Goal: Task Accomplishment & Management: Use online tool/utility

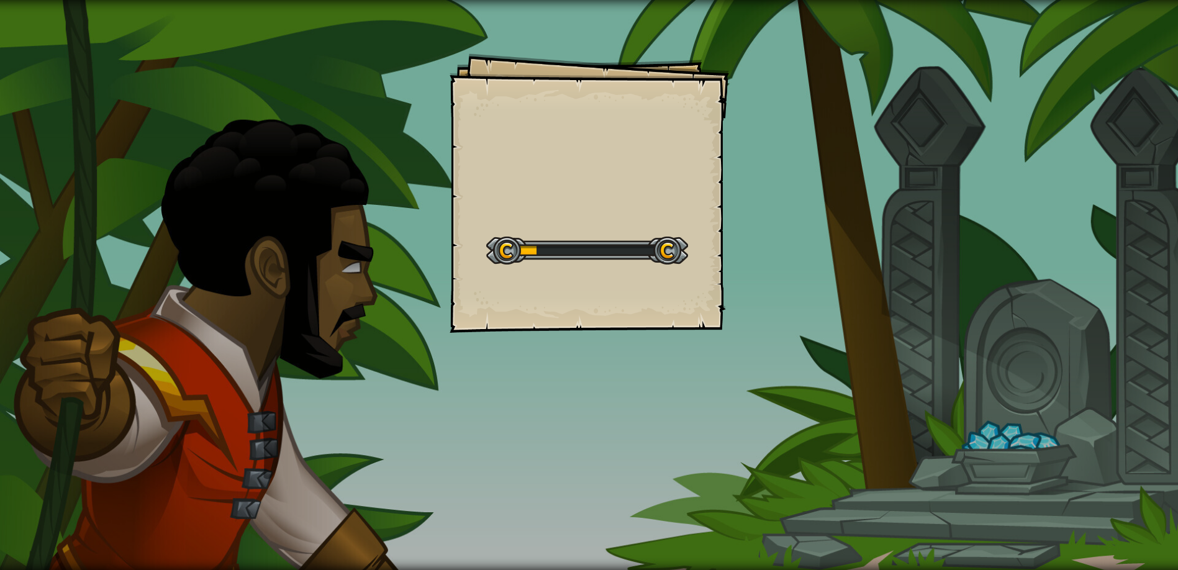
drag, startPoint x: 567, startPoint y: 285, endPoint x: 574, endPoint y: 291, distance: 10.1
click at [573, 291] on div "Goals Start Level Error loading from server. Try refreshing the page. You'll ne…" at bounding box center [590, 193] width 280 height 280
click at [574, 291] on div "Goals Start Level Error loading from server. Try refreshing the page. You'll ne…" at bounding box center [590, 193] width 280 height 280
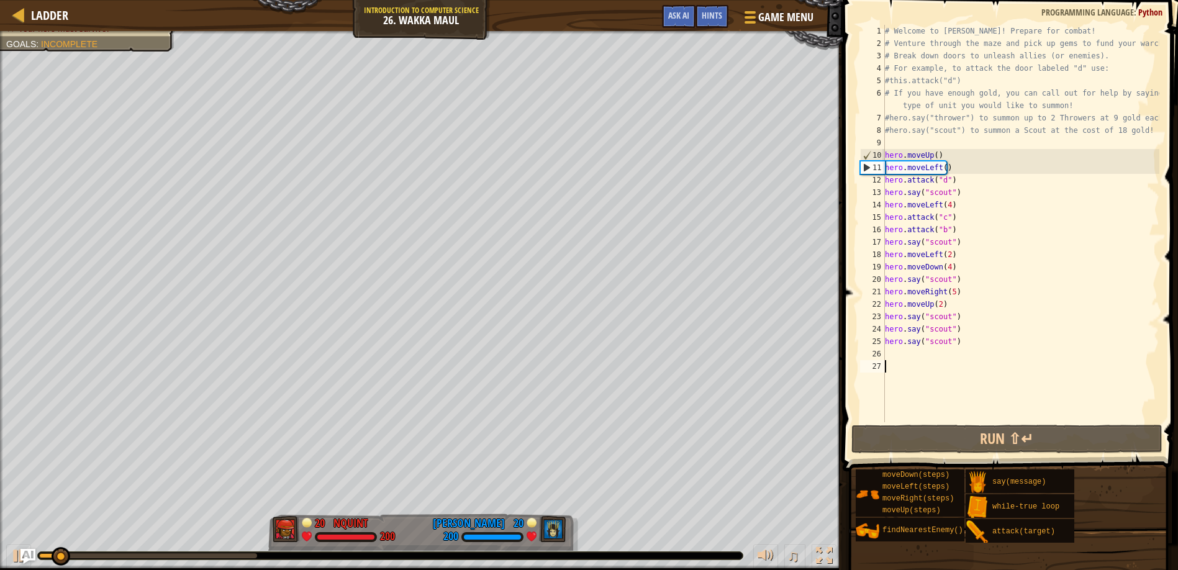
click at [896, 353] on div "# Welcome to [PERSON_NAME]! Prepare for combat! # Venture through the maze and …" at bounding box center [1021, 236] width 277 height 422
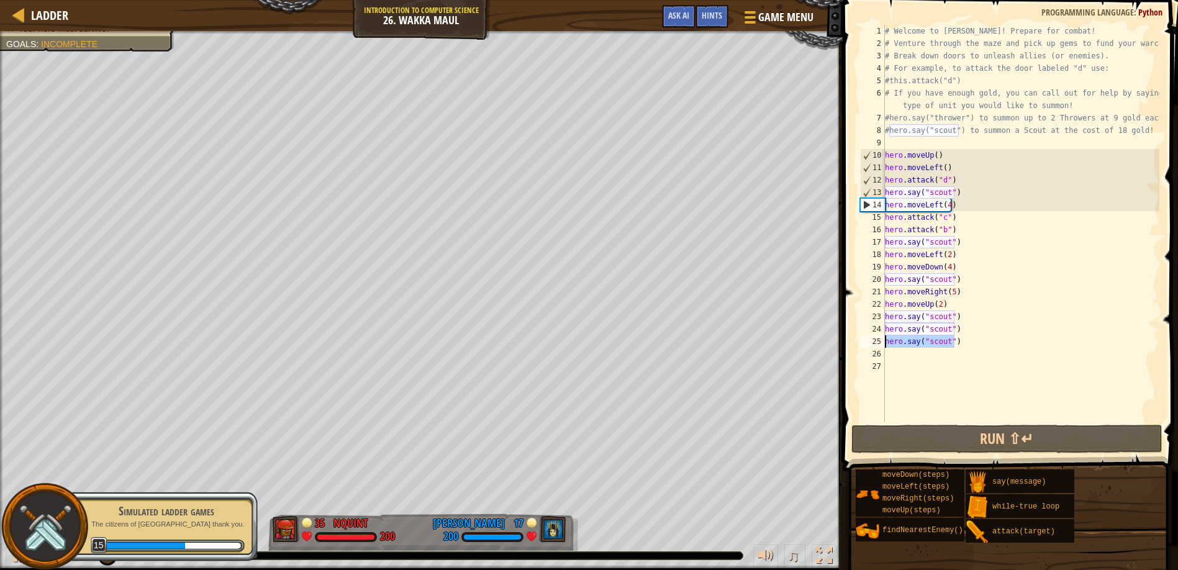
drag, startPoint x: 964, startPoint y: 342, endPoint x: 885, endPoint y: 346, distance: 78.4
click at [885, 346] on div "# Welcome to [PERSON_NAME]! Prepare for combat! # Venture through the maze and …" at bounding box center [1021, 236] width 277 height 422
type textarea "hero.say("scout")"
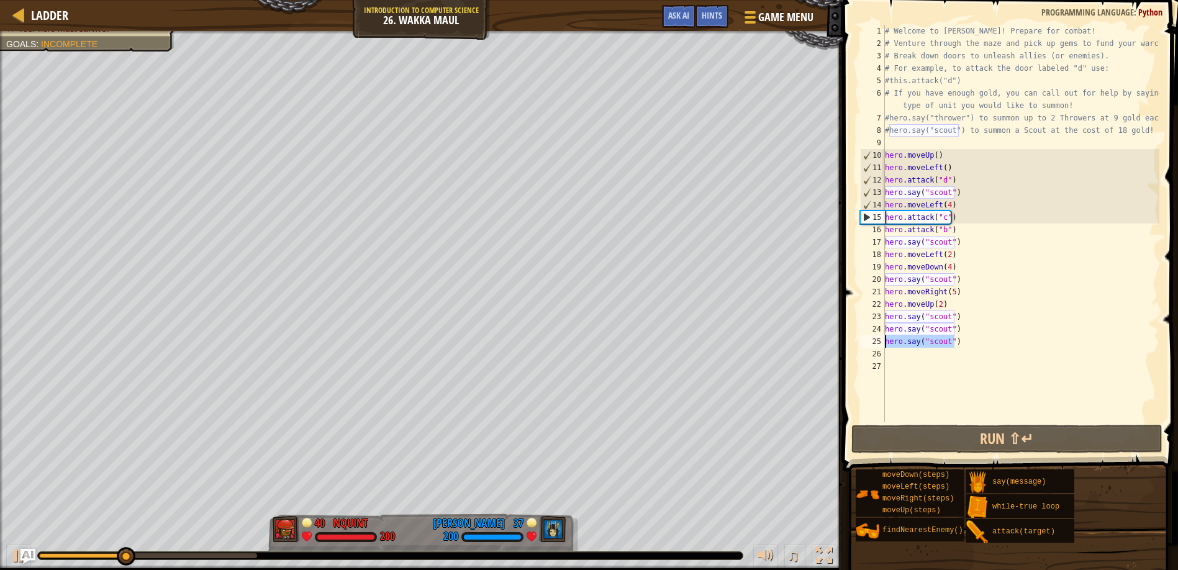
click at [895, 357] on div "# Welcome to [PERSON_NAME]! Prepare for combat! # Venture through the maze and …" at bounding box center [1021, 236] width 277 height 422
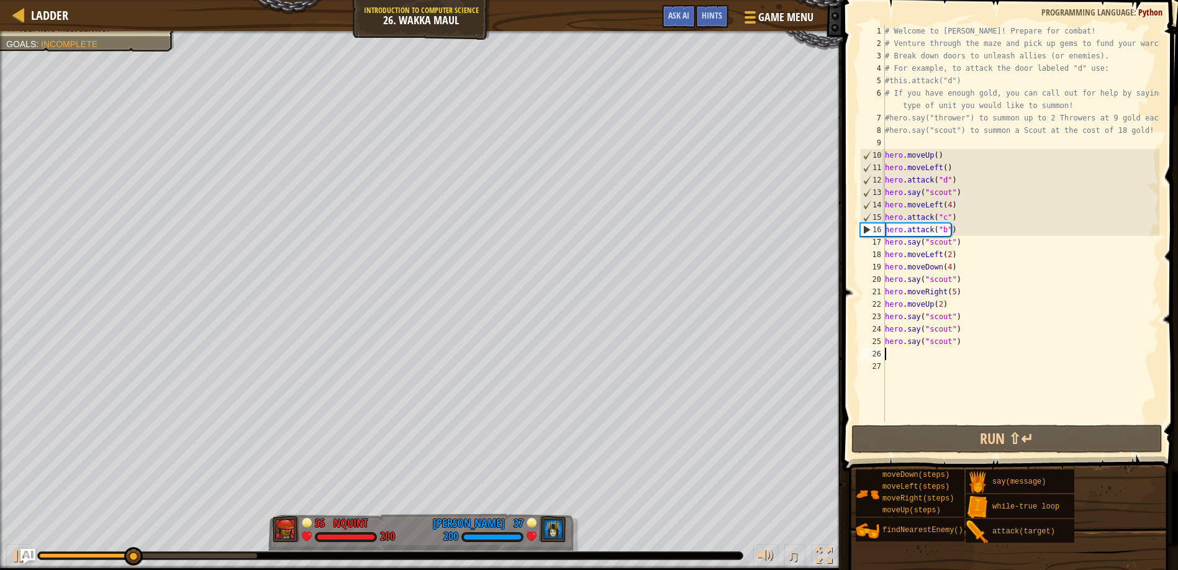
paste textarea "hero.say("scout")"
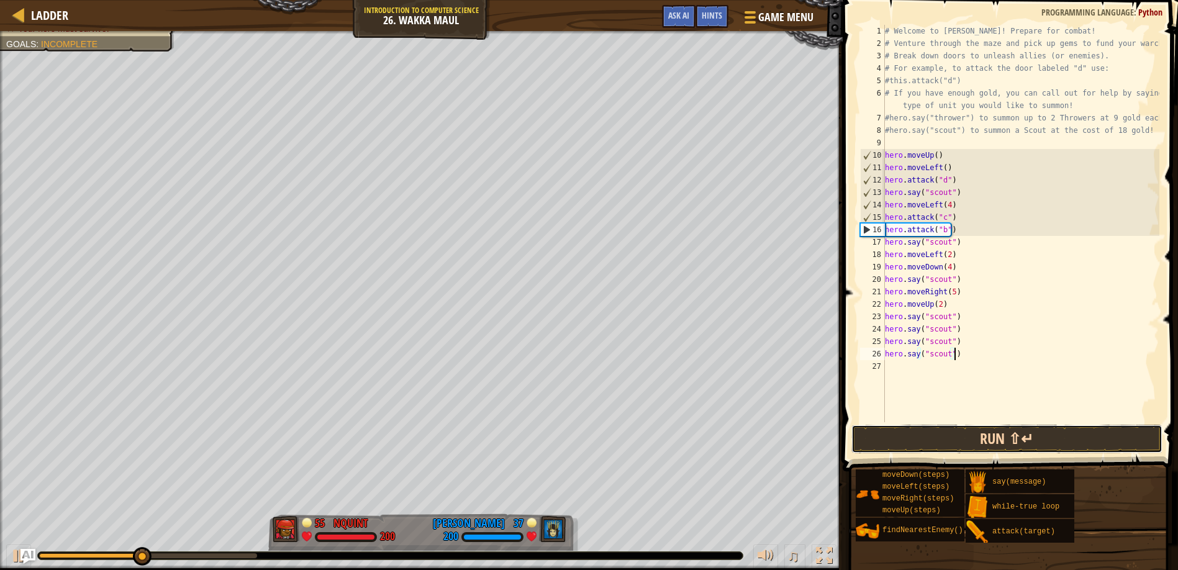
click at [867, 438] on button "Run ⇧↵" at bounding box center [1007, 439] width 311 height 29
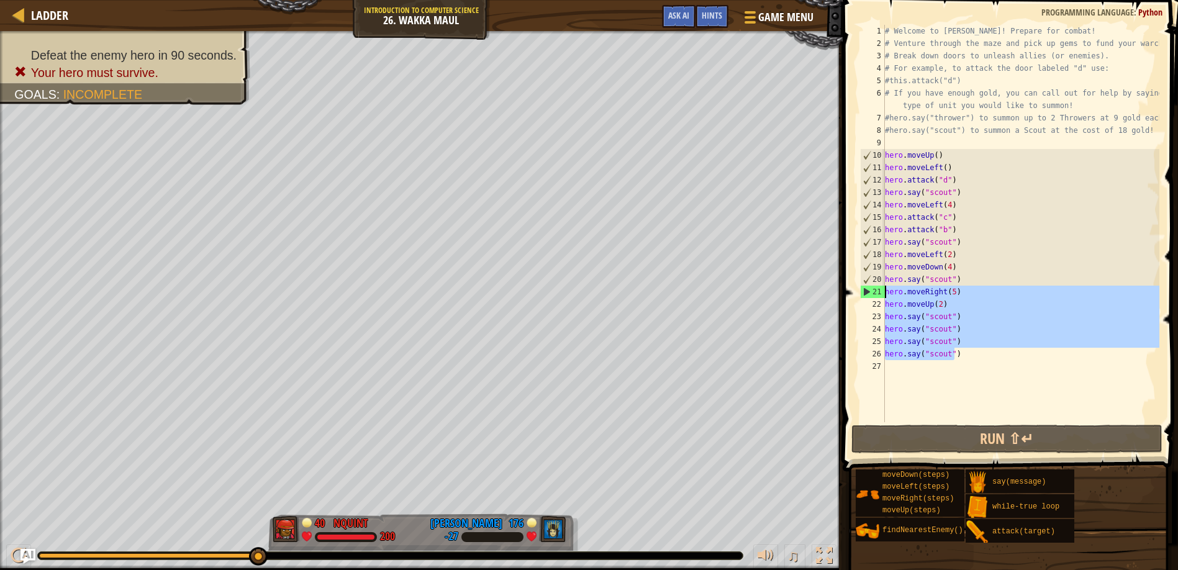
drag, startPoint x: 957, startPoint y: 355, endPoint x: 880, endPoint y: 290, distance: 100.5
click at [880, 290] on div "hero.say("scout") 1 2 3 4 5 6 7 8 9 10 11 12 13 14 15 16 17 18 19 20 21 22 23 2…" at bounding box center [1009, 224] width 302 height 398
type textarea "hero.moveRight(5) hero.moveUp(2)"
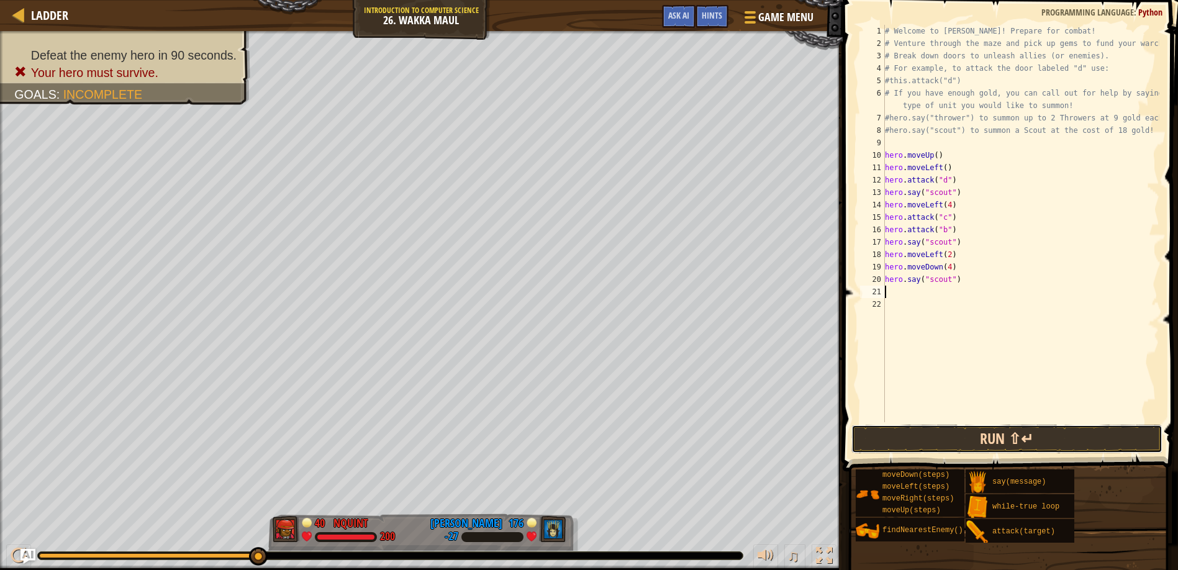
drag, startPoint x: 998, startPoint y: 442, endPoint x: 979, endPoint y: 445, distance: 18.9
click at [979, 445] on button "Run ⇧↵" at bounding box center [1007, 439] width 311 height 29
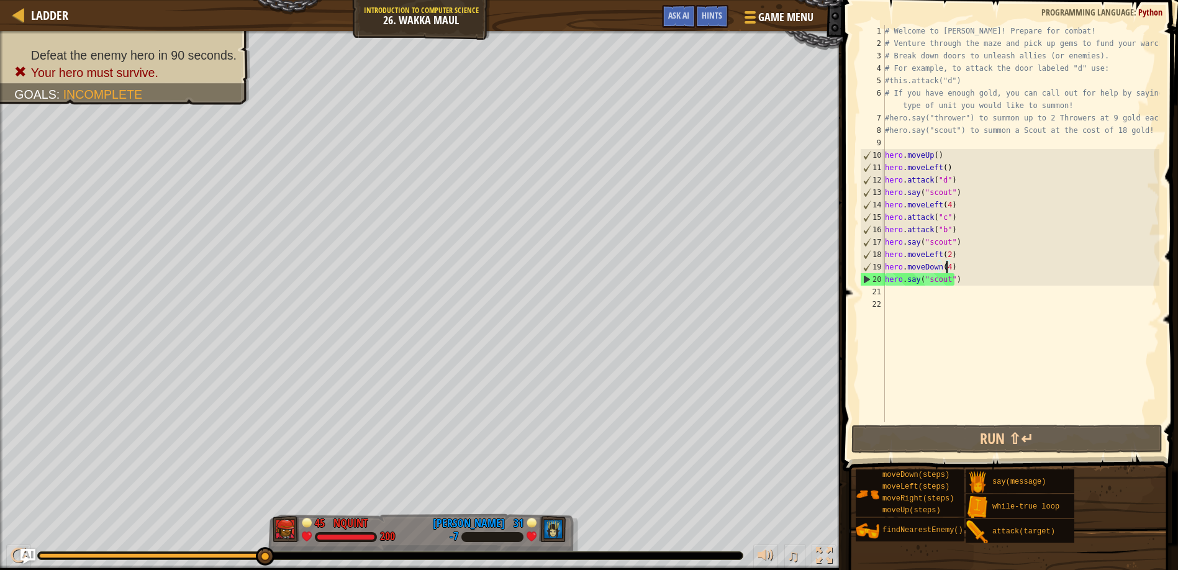
click at [946, 265] on div "# Welcome to [PERSON_NAME]! Prepare for combat! # Venture through the maze and …" at bounding box center [1021, 236] width 277 height 422
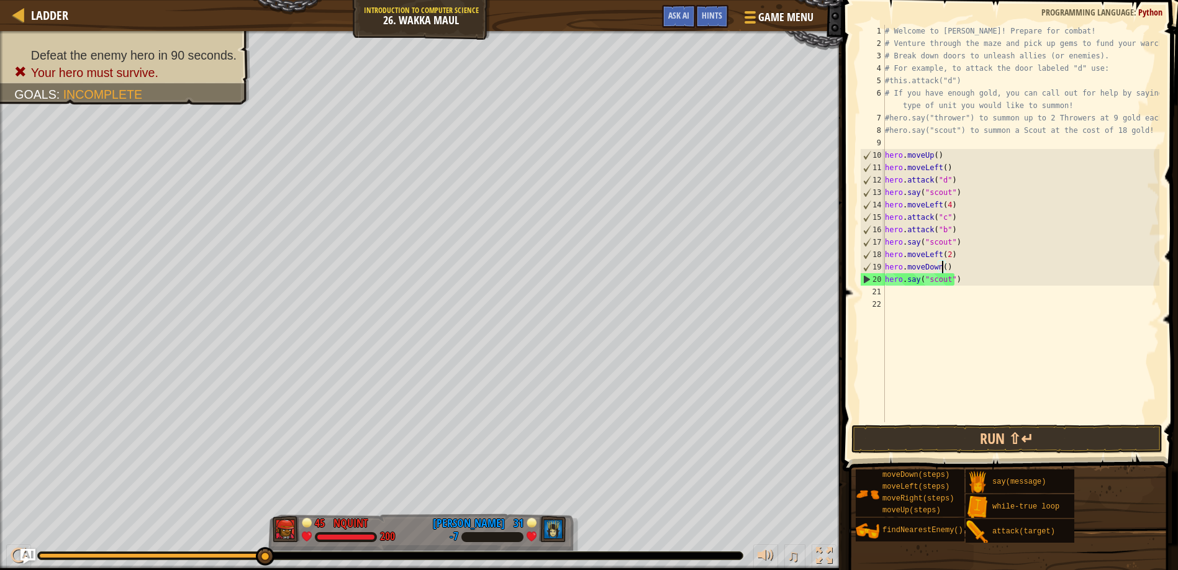
type textarea "hero.moveDown(3)"
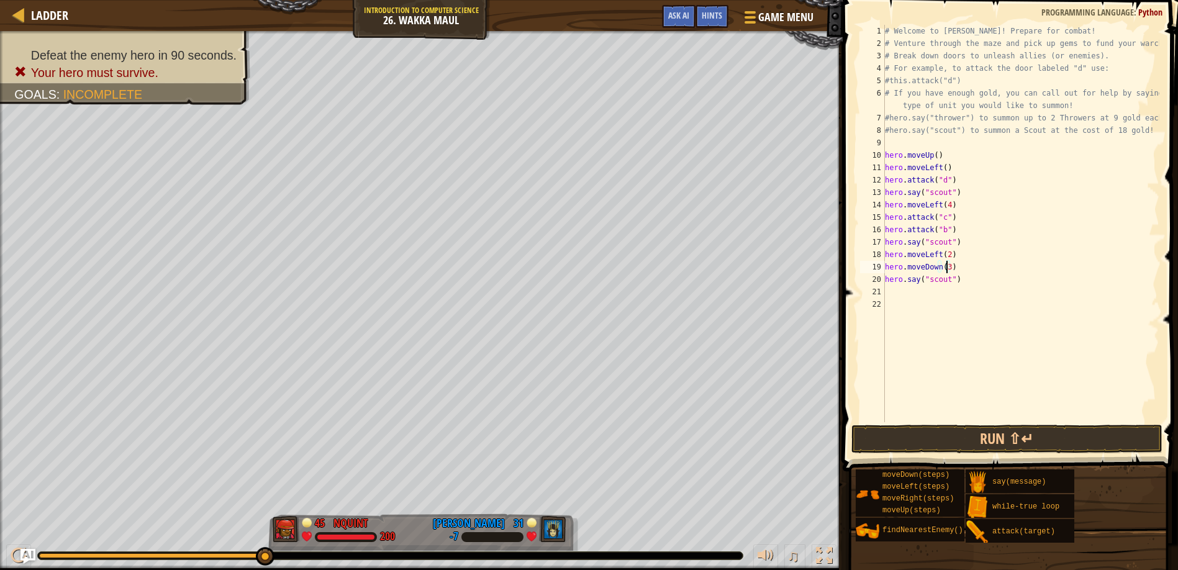
click at [896, 294] on div "# Welcome to [PERSON_NAME]! Prepare for combat! # Venture through the maze and …" at bounding box center [1021, 236] width 277 height 422
drag, startPoint x: 1046, startPoint y: 345, endPoint x: 893, endPoint y: 262, distance: 174.3
type textarea "hero.moveLeft(2)"
drag, startPoint x: 983, startPoint y: 257, endPoint x: 923, endPoint y: 251, distance: 60.0
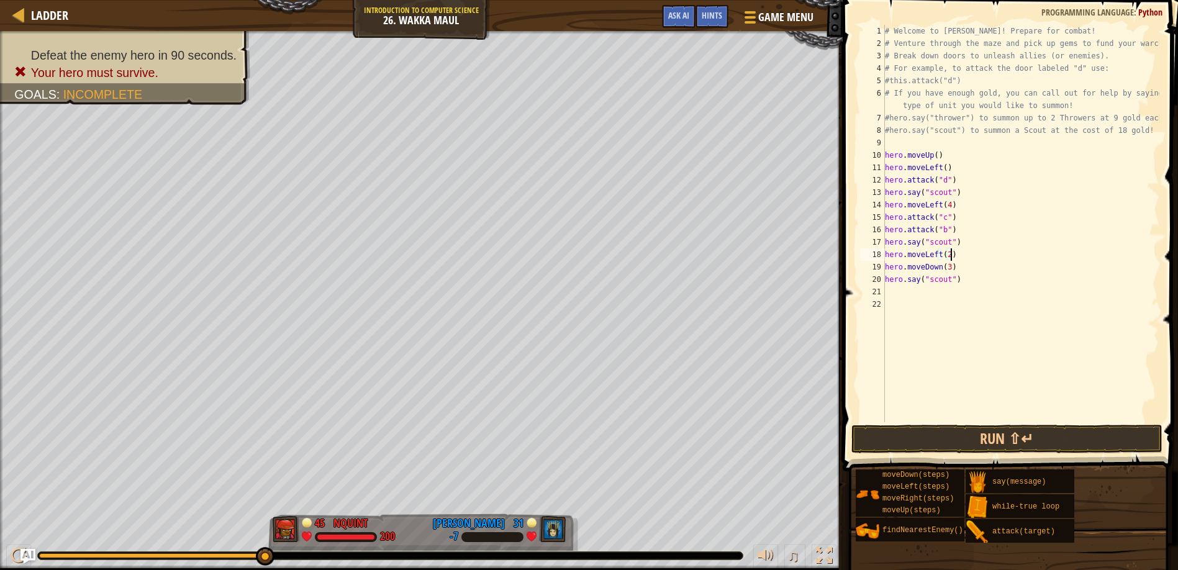
click at [910, 294] on div "# Welcome to [PERSON_NAME]! Prepare for combat! # Venture through the maze and …" at bounding box center [1021, 236] width 277 height 422
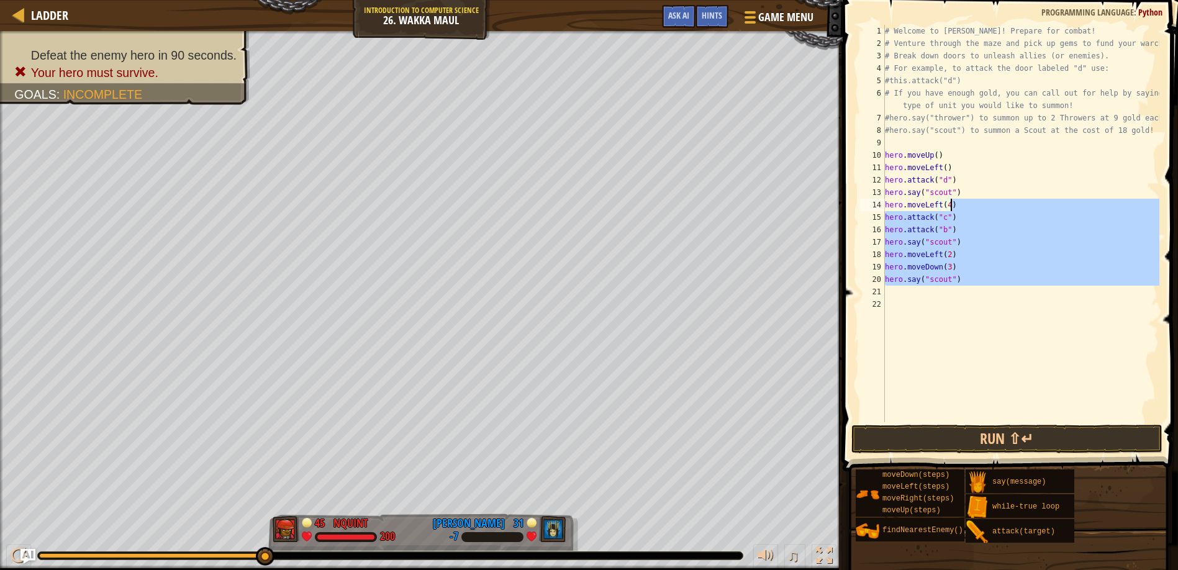
drag, startPoint x: 960, startPoint y: 287, endPoint x: 1112, endPoint y: 205, distance: 172.9
click at [1112, 205] on div "# Welcome to [PERSON_NAME]! Prepare for combat! # Venture through the maze and …" at bounding box center [1021, 236] width 277 height 422
type textarea "hero.moveLeft(4) hero.attack("c")"
click at [919, 332] on div "# Welcome to [PERSON_NAME]! Prepare for combat! # Venture through the maze and …" at bounding box center [1021, 236] width 277 height 422
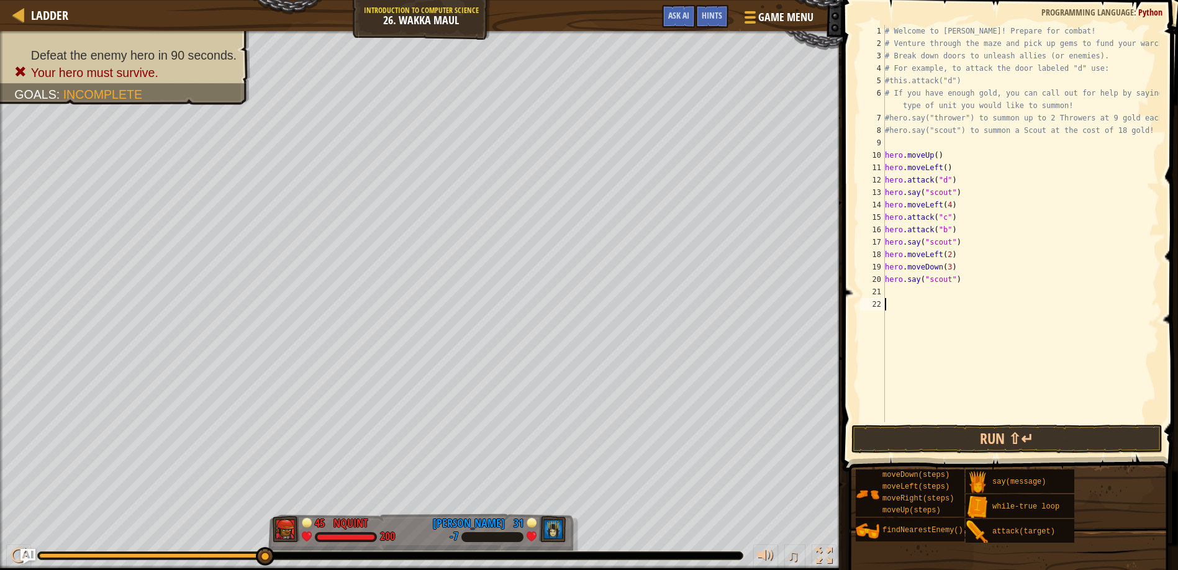
click at [919, 304] on div "# Welcome to [PERSON_NAME]! Prepare for combat! # Venture through the maze and …" at bounding box center [1021, 236] width 277 height 422
click at [895, 283] on div "# Welcome to [PERSON_NAME]! Prepare for combat! # Venture through the maze and …" at bounding box center [1021, 236] width 277 height 422
type textarea "hero.say("scout")"
click at [889, 293] on div "# Welcome to [PERSON_NAME]! Prepare for combat! # Venture through the maze and …" at bounding box center [1021, 236] width 277 height 422
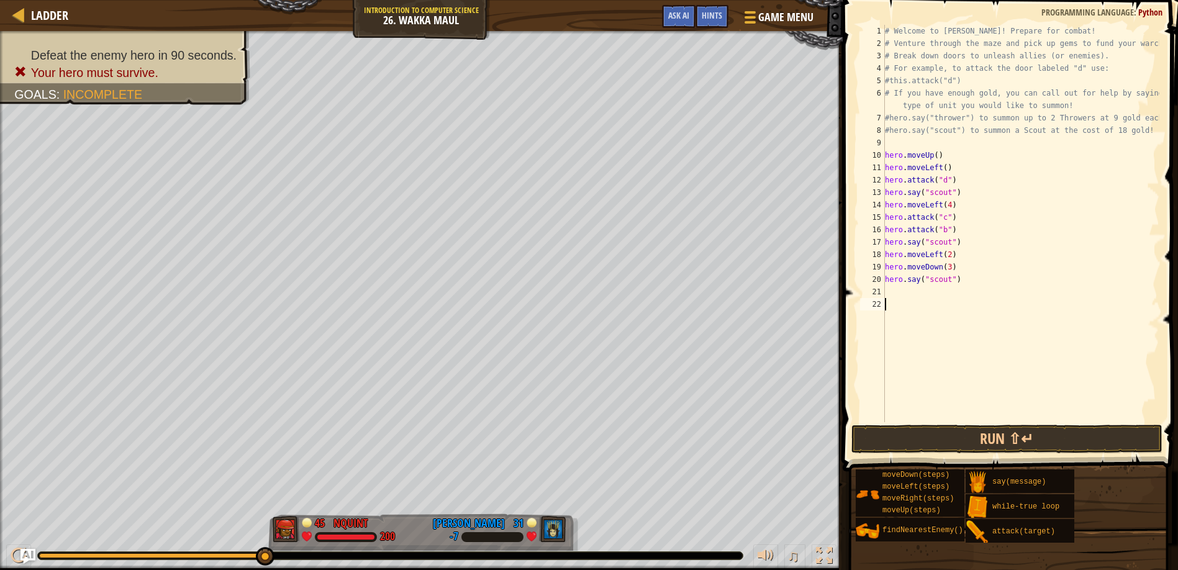
drag, startPoint x: 888, startPoint y: 365, endPoint x: 1087, endPoint y: 344, distance: 199.9
click at [1087, 345] on div "# Welcome to [PERSON_NAME]! Prepare for combat! # Venture through the maze and …" at bounding box center [1021, 236] width 277 height 422
click at [894, 288] on div "# Welcome to [PERSON_NAME]! Prepare for combat! # Venture through the maze and …" at bounding box center [1021, 236] width 277 height 422
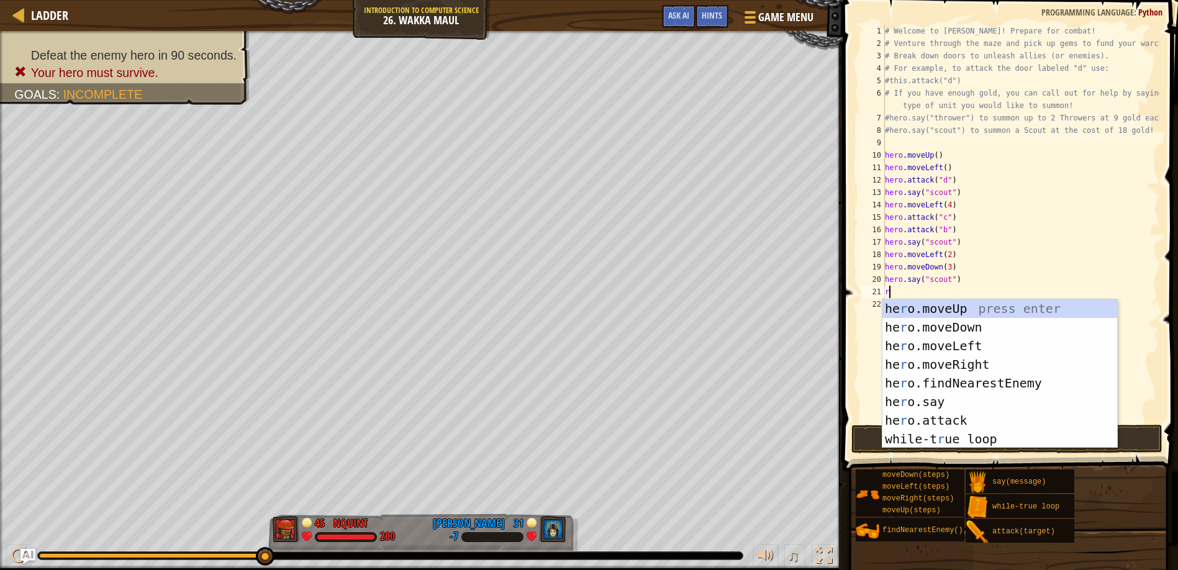
type textarea "rr"
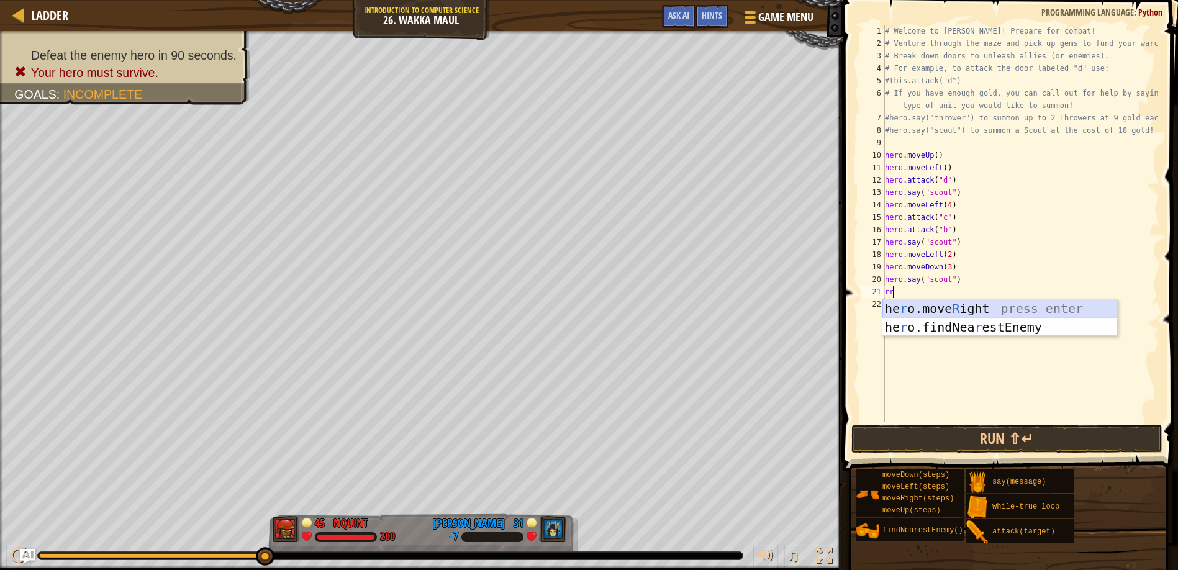
drag, startPoint x: 965, startPoint y: 312, endPoint x: 950, endPoint y: 299, distance: 20.7
click at [965, 310] on div "he r o.move R ight press enter he r o.findNea r estEnemy press enter" at bounding box center [1000, 336] width 235 height 75
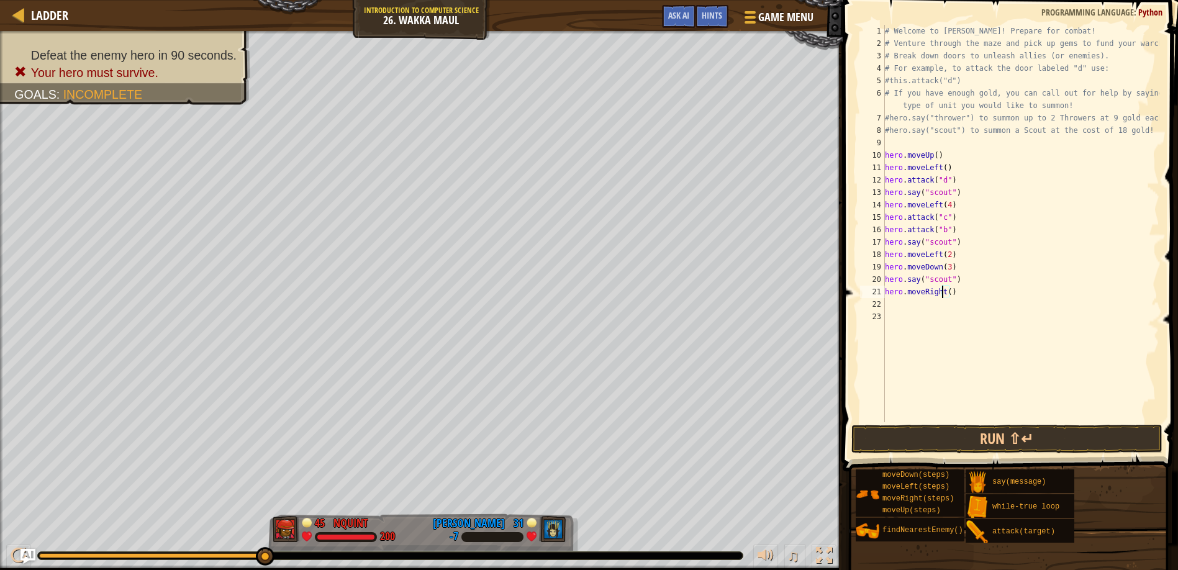
click at [942, 294] on div "# Welcome to [PERSON_NAME]! Prepare for combat! # Venture through the maze and …" at bounding box center [1021, 236] width 277 height 422
click at [947, 295] on div "# Welcome to [PERSON_NAME]! Prepare for combat! # Venture through the maze and …" at bounding box center [1021, 236] width 277 height 422
click at [946, 435] on button "Run ⇧↵" at bounding box center [1007, 439] width 311 height 29
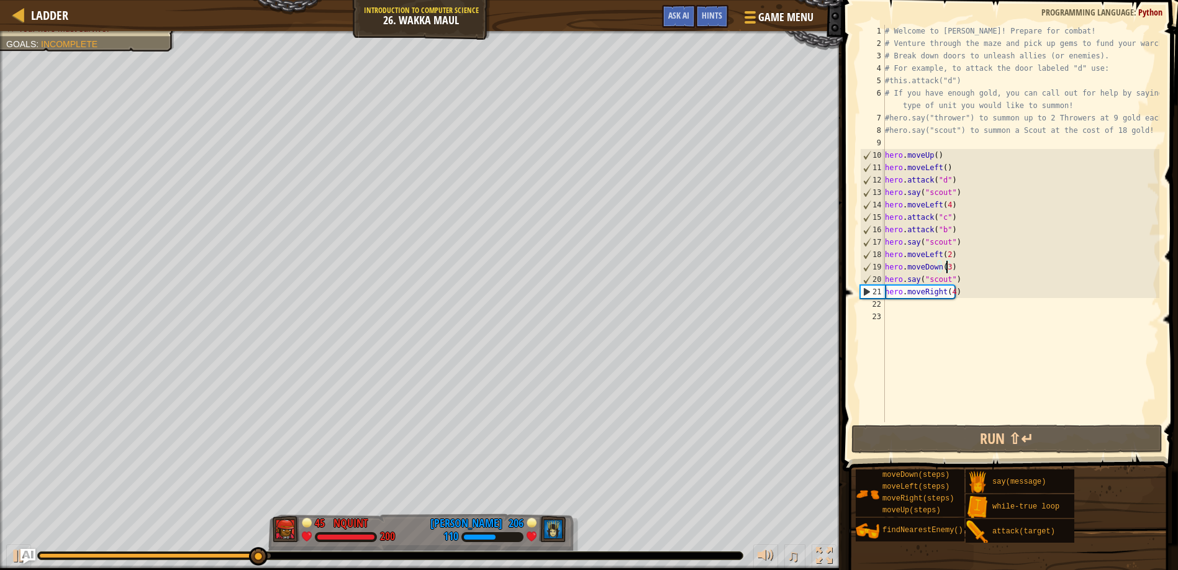
click at [947, 268] on div "# Welcome to [PERSON_NAME]! Prepare for combat! # Venture through the maze and …" at bounding box center [1021, 236] width 277 height 422
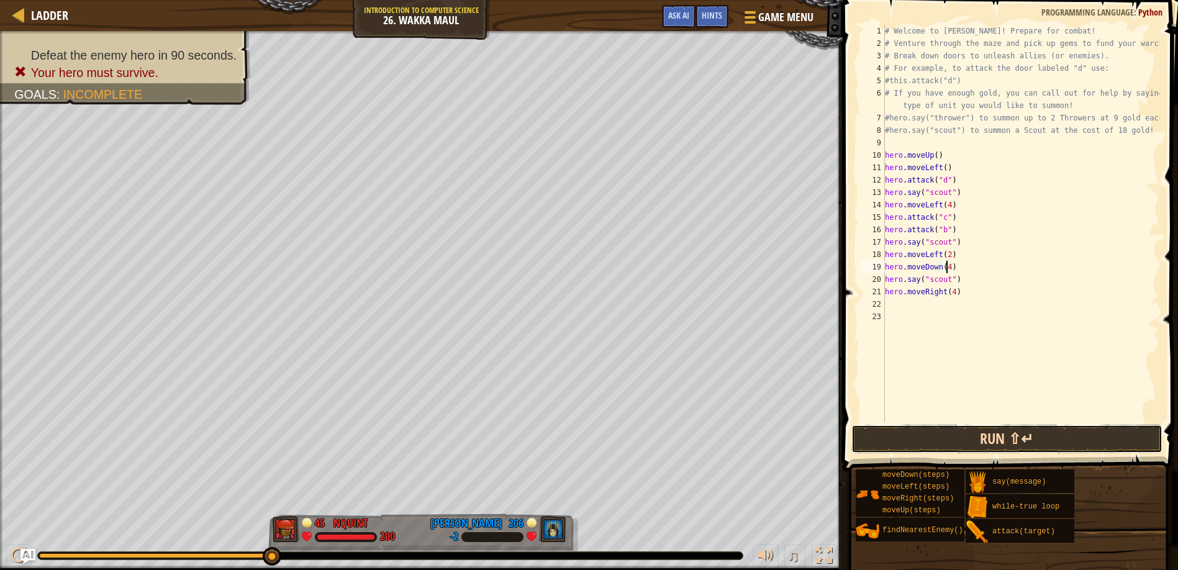
click at [921, 439] on button "Run ⇧↵" at bounding box center [1007, 439] width 311 height 29
click at [951, 296] on div "# Welcome to [PERSON_NAME]! Prepare for combat! # Venture through the maze and …" at bounding box center [1021, 236] width 277 height 422
type textarea "hero.moveRight(2)"
drag, startPoint x: 939, startPoint y: 336, endPoint x: 1026, endPoint y: 434, distance: 131.1
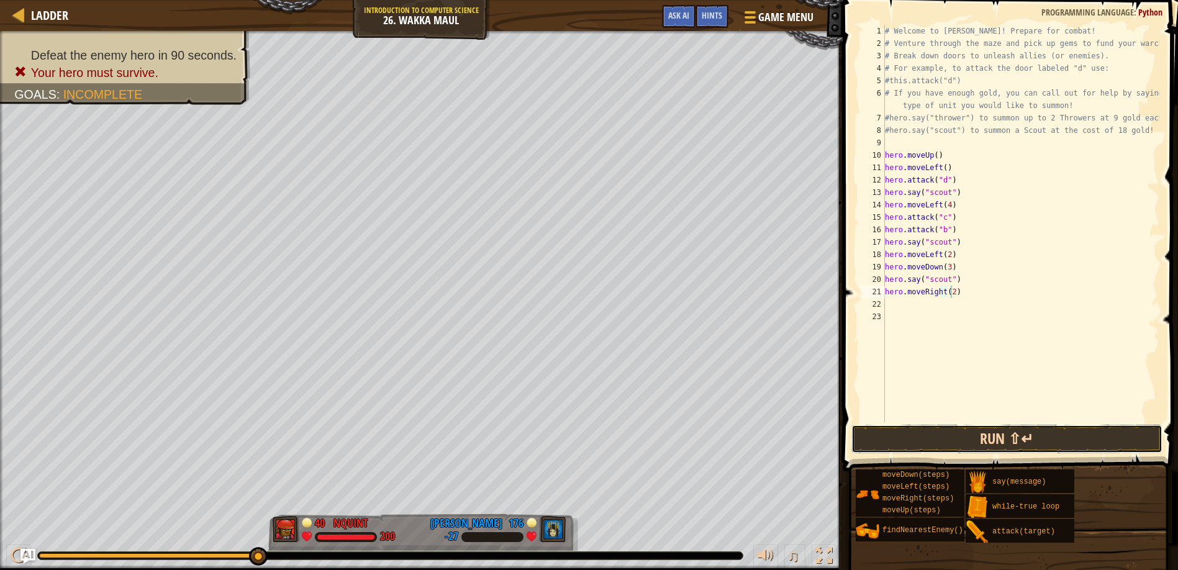
click at [1026, 434] on button "Run ⇧↵" at bounding box center [1007, 439] width 311 height 29
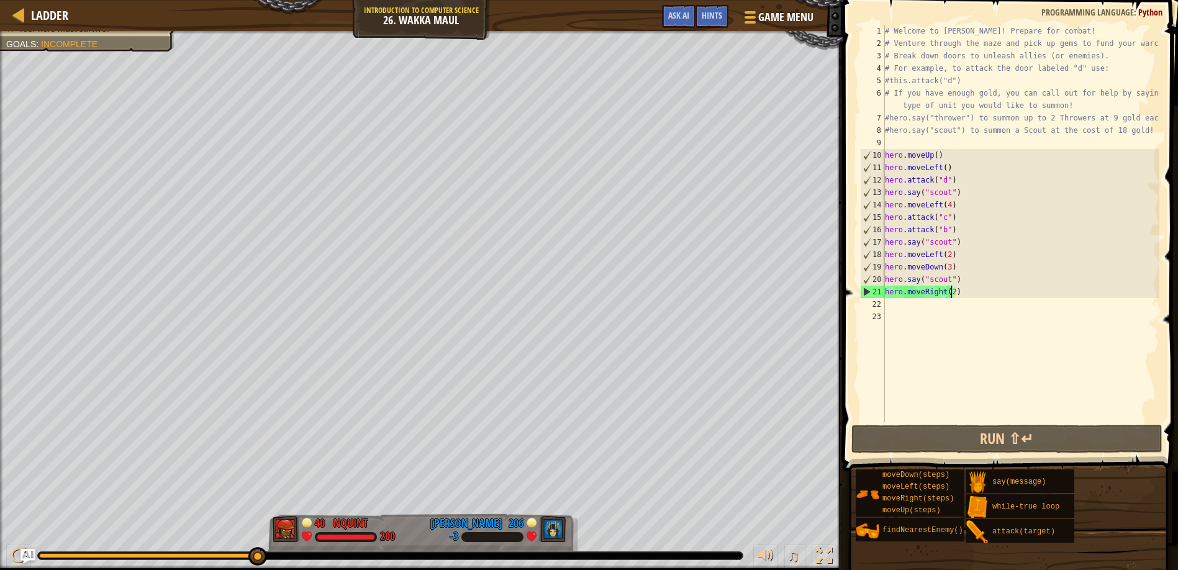
click at [904, 303] on div "# Welcome to [PERSON_NAME]! Prepare for combat! # Venture through the maze and …" at bounding box center [1021, 236] width 277 height 422
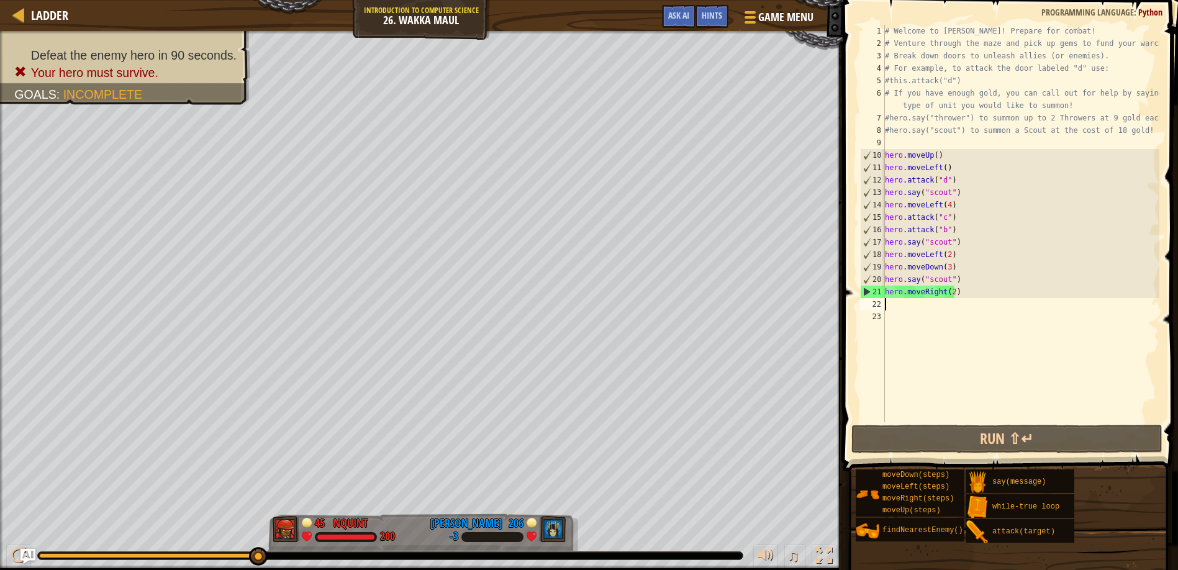
scroll to position [6, 0]
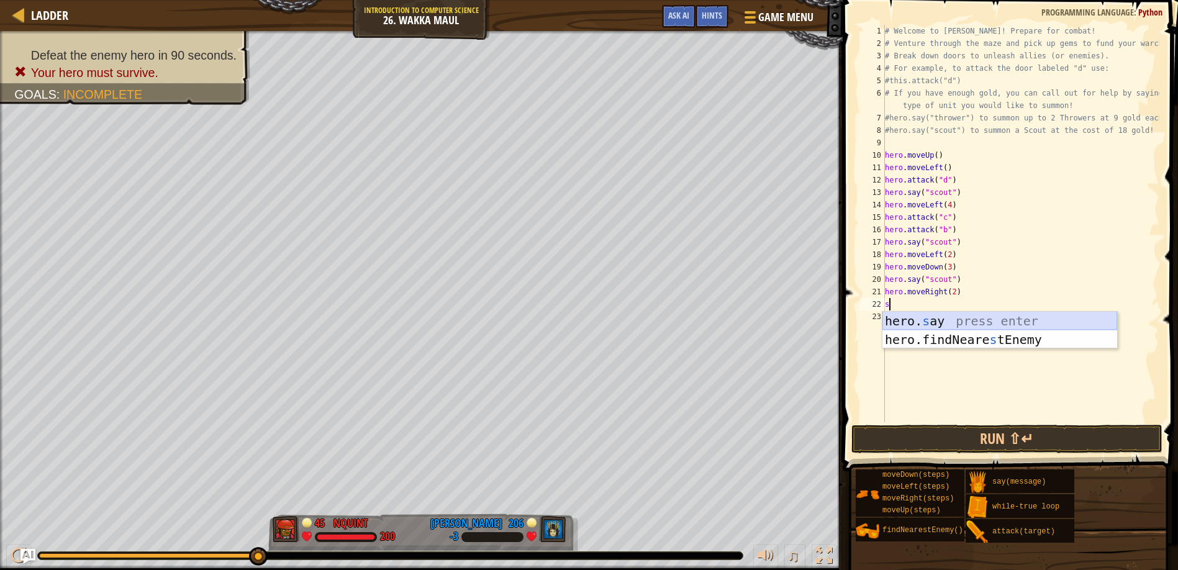
click at [964, 322] on div "hero. s ay press enter hero.findNeare s tEnemy press enter" at bounding box center [1000, 349] width 235 height 75
type textarea "hero.say("message")"
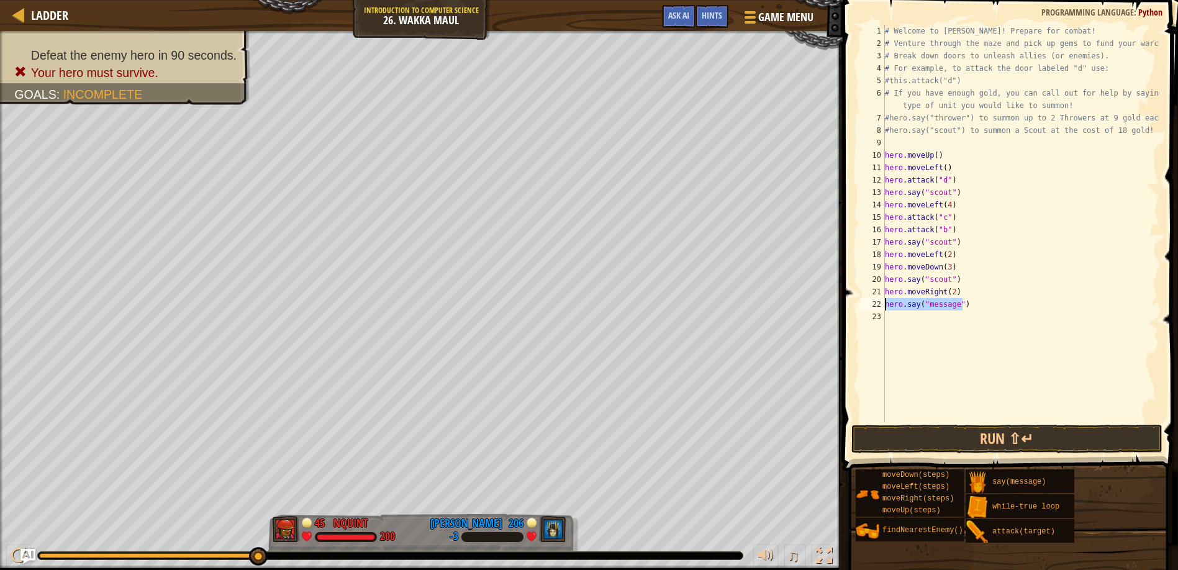
drag, startPoint x: 1042, startPoint y: 302, endPoint x: 857, endPoint y: 308, distance: 185.9
click at [857, 308] on div "hero.say("message") 1 2 3 4 5 6 7 8 9 10 11 12 13 14 15 16 17 18 19 20 21 22 23…" at bounding box center [1008, 260] width 339 height 508
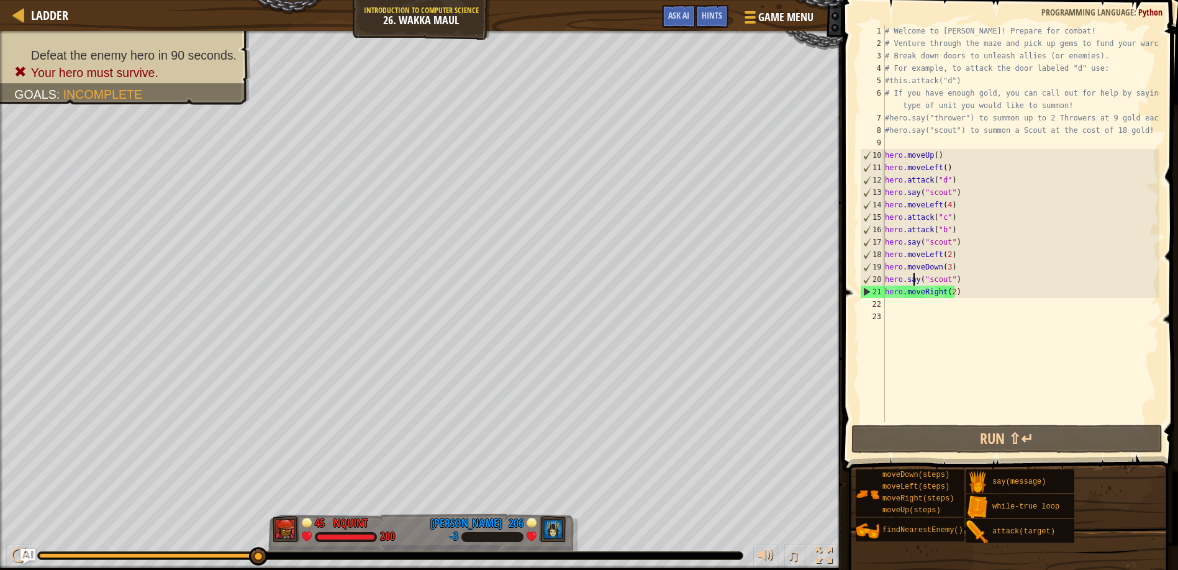
click at [915, 283] on div "# Welcome to [PERSON_NAME]! Prepare for combat! # Venture through the maze and …" at bounding box center [1021, 236] width 277 height 422
click at [1004, 265] on div "# Welcome to [PERSON_NAME]! Prepare for combat! # Venture through the maze and …" at bounding box center [1021, 236] width 277 height 422
click at [950, 278] on div "# Welcome to [PERSON_NAME]! Prepare for combat! # Venture through the maze and …" at bounding box center [1021, 236] width 277 height 422
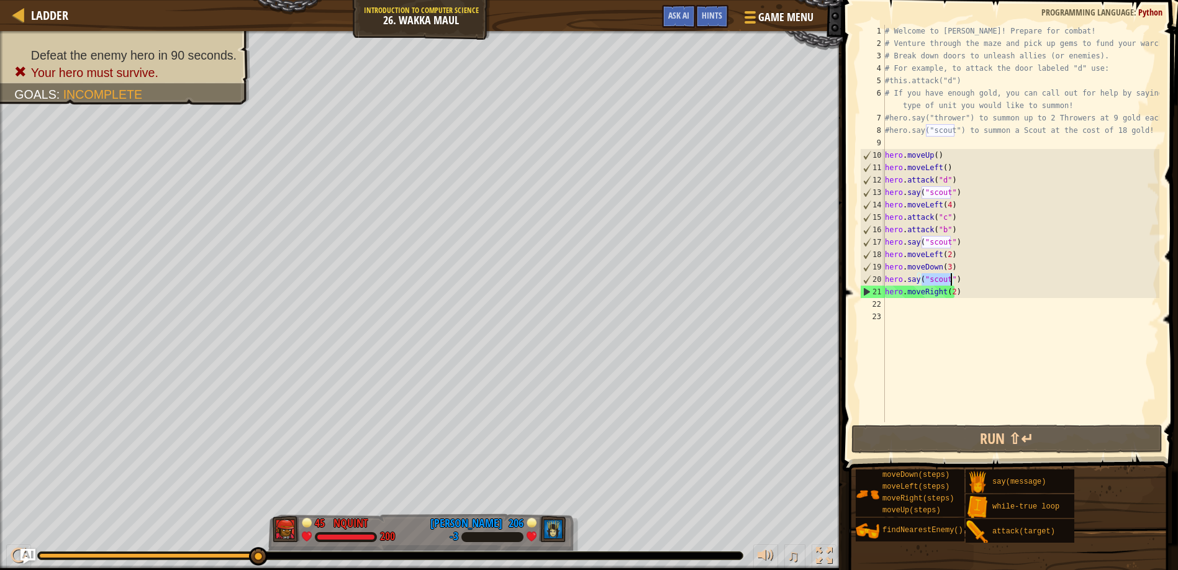
click at [950, 278] on div "# Welcome to [PERSON_NAME]! Prepare for combat! # Venture through the maze and …" at bounding box center [1021, 236] width 277 height 422
click at [889, 298] on div "# Welcome to [PERSON_NAME]! Prepare for combat! # Venture through the maze and …" at bounding box center [1021, 236] width 277 height 422
type textarea "hero.moveRight(2)"
click at [889, 298] on div "# Welcome to [PERSON_NAME]! Prepare for combat! # Venture through the maze and …" at bounding box center [1021, 224] width 277 height 398
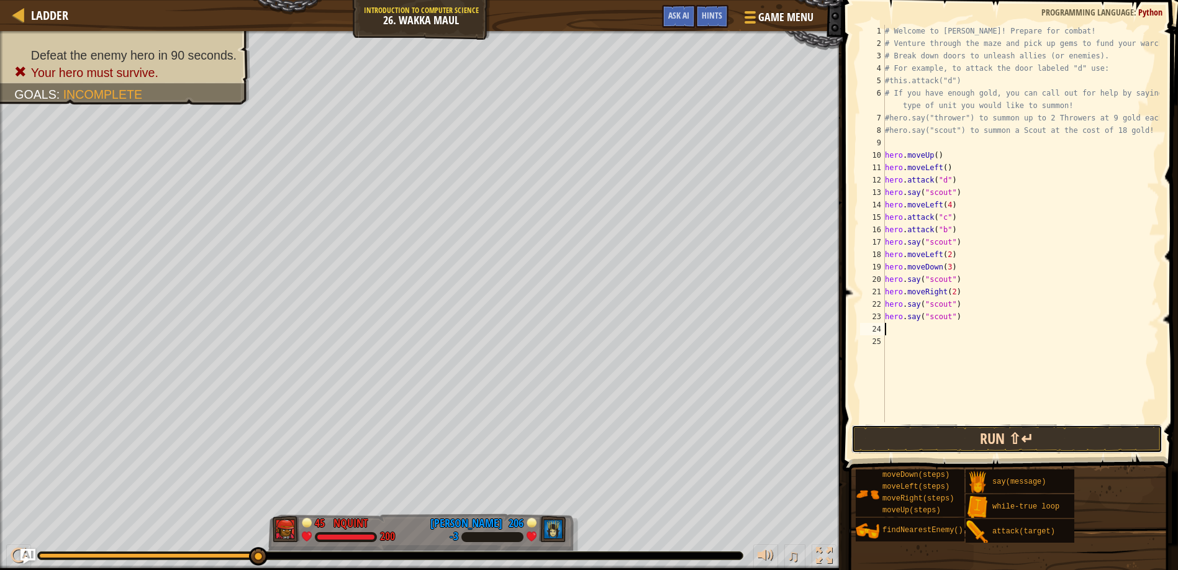
click at [924, 437] on button "Run ⇧↵" at bounding box center [1007, 439] width 311 height 29
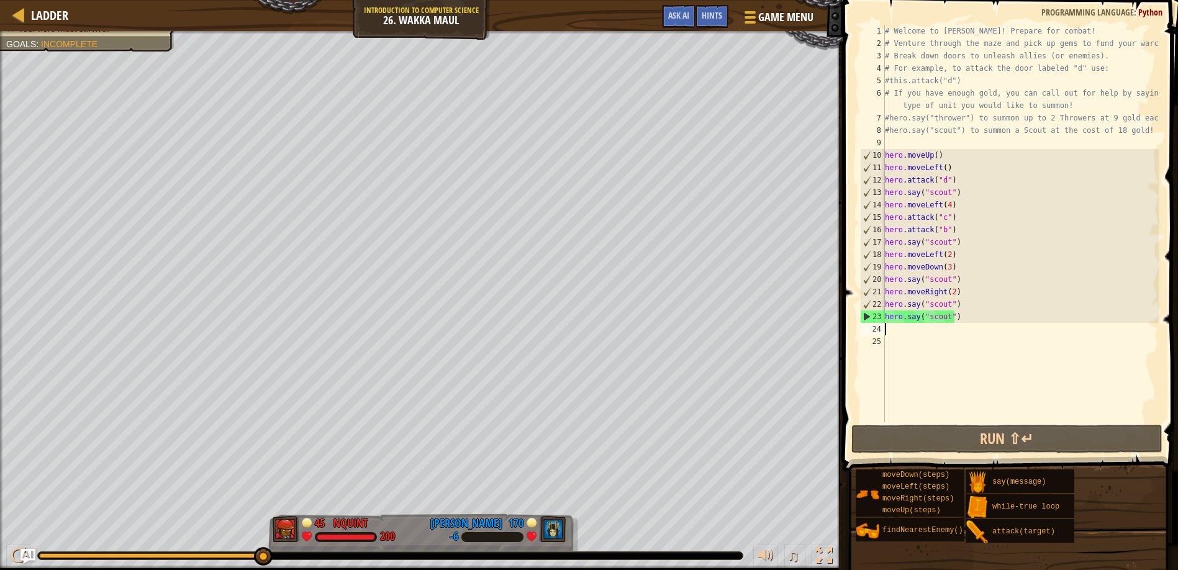
type textarea "u"
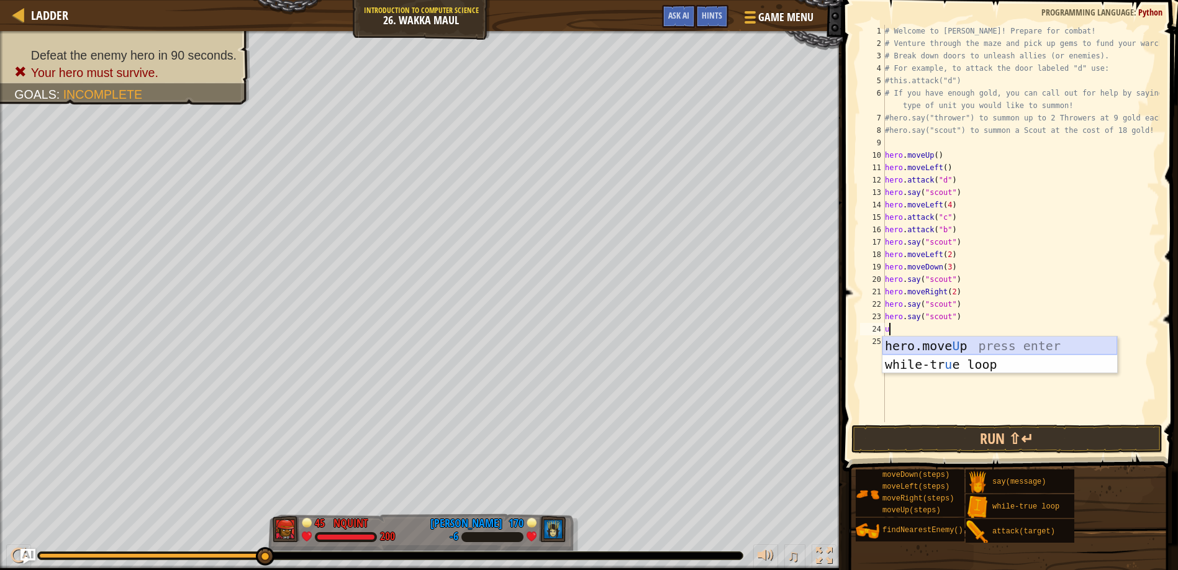
click at [962, 344] on div "hero.move U p press enter while-tr u e loop press enter" at bounding box center [1000, 374] width 235 height 75
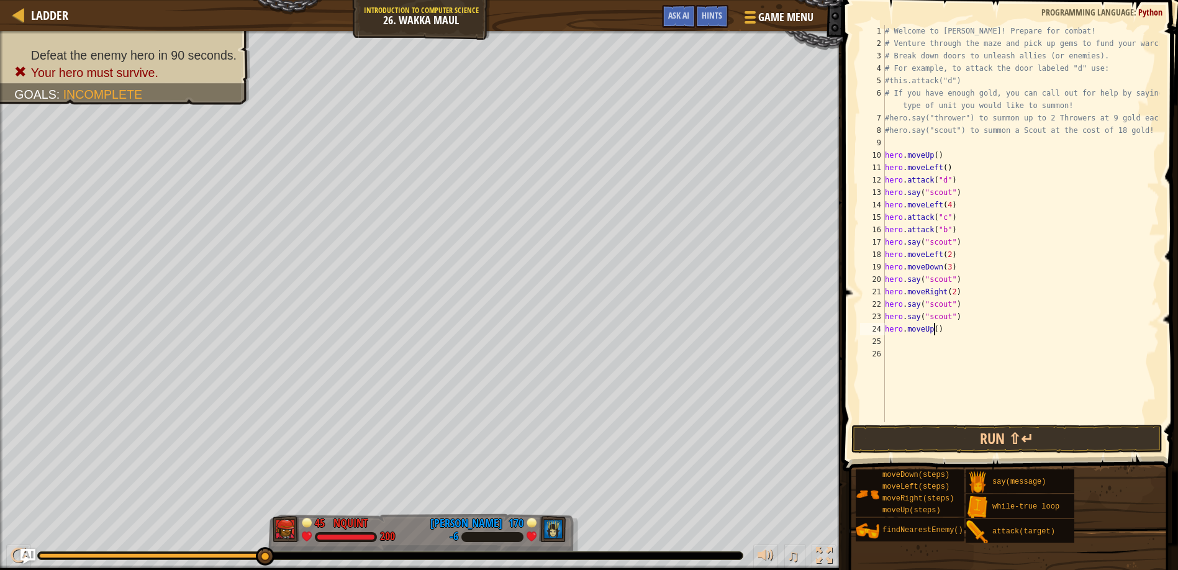
click at [933, 329] on div "# Welcome to [PERSON_NAME]! Prepare for combat! # Venture through the maze and …" at bounding box center [1021, 236] width 277 height 422
type textarea "hero.moveUp(2)"
click at [893, 340] on div "# Welcome to [PERSON_NAME]! Prepare for combat! # Venture through the maze and …" at bounding box center [1021, 236] width 277 height 422
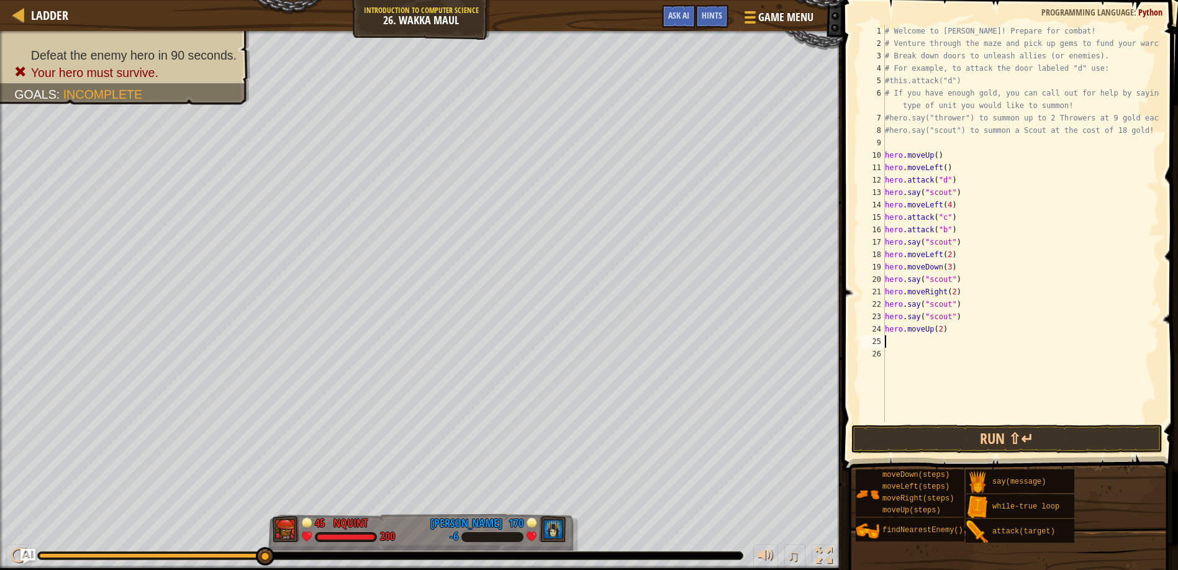
type textarea "rr"
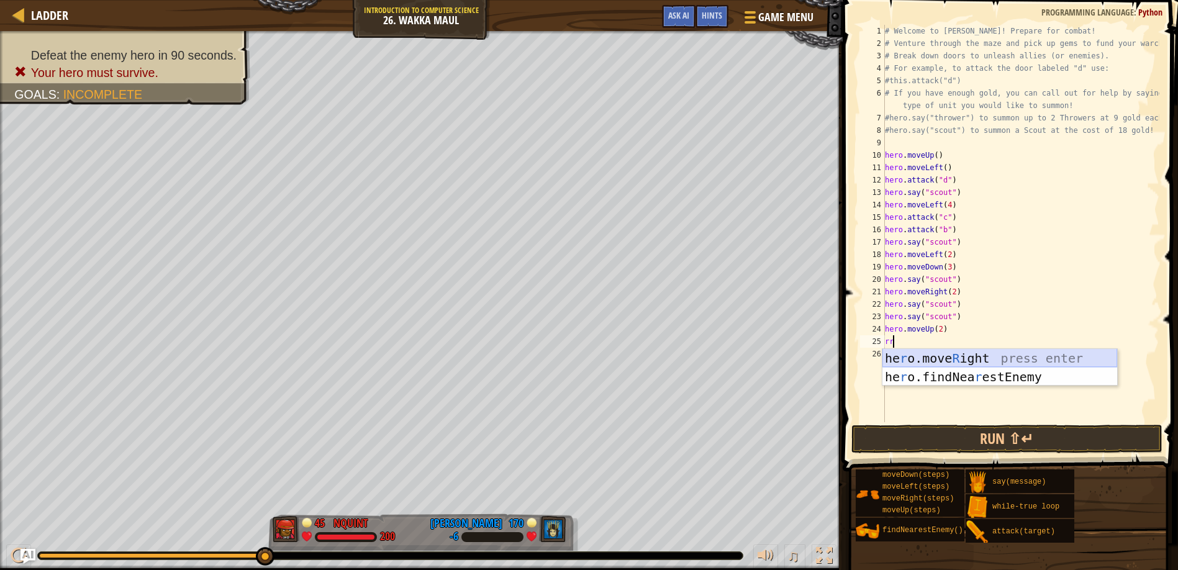
click at [967, 360] on div "he r o.move R ight press enter he r o.findNea r estEnemy press enter" at bounding box center [1000, 386] width 235 height 75
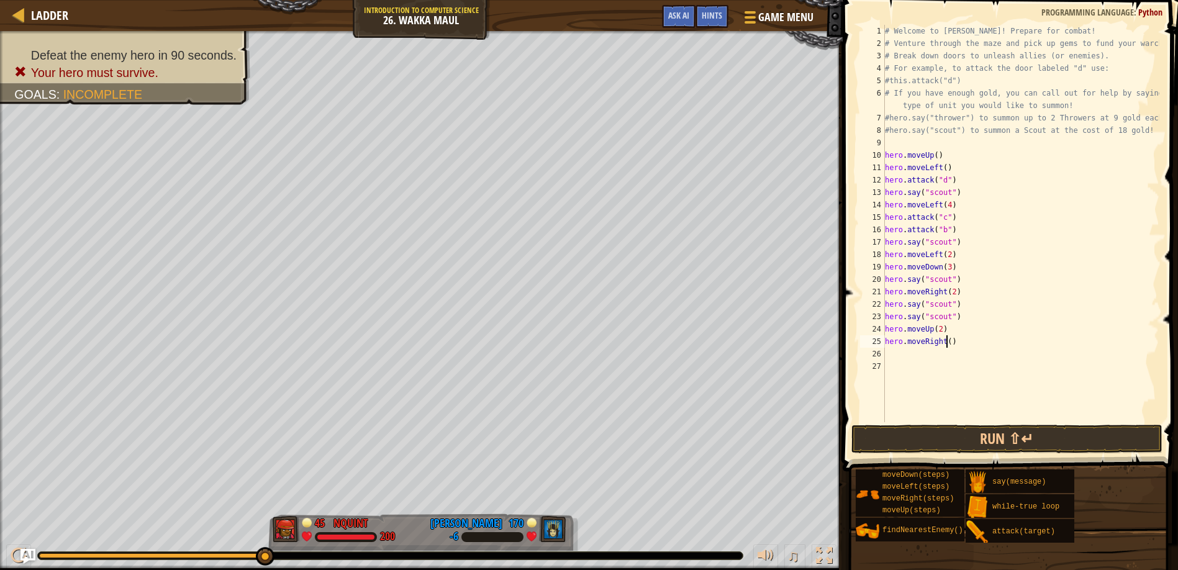
click at [947, 339] on div "# Welcome to [PERSON_NAME]! Prepare for combat! # Venture through the maze and …" at bounding box center [1021, 236] width 277 height 422
click at [921, 431] on button "Run ⇧↵" at bounding box center [1007, 439] width 311 height 29
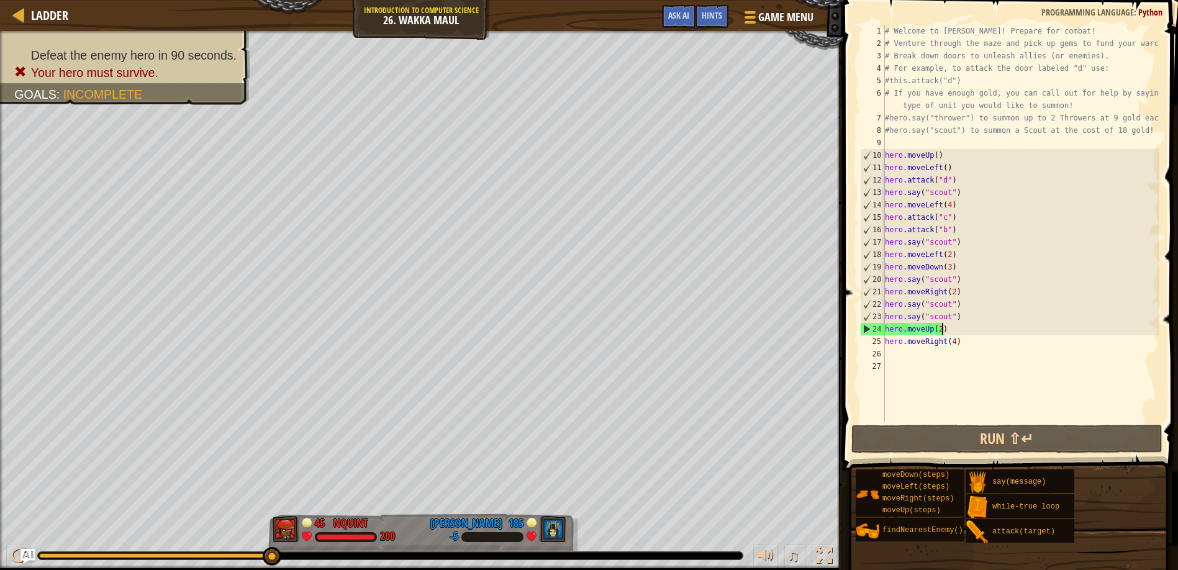
click at [941, 332] on div "# Welcome to [PERSON_NAME]! Prepare for combat! # Venture through the maze and …" at bounding box center [1021, 236] width 277 height 422
click at [937, 329] on div "# Welcome to [PERSON_NAME]! Prepare for combat! # Venture through the maze and …" at bounding box center [1021, 236] width 277 height 422
type textarea "hero.moveUp()"
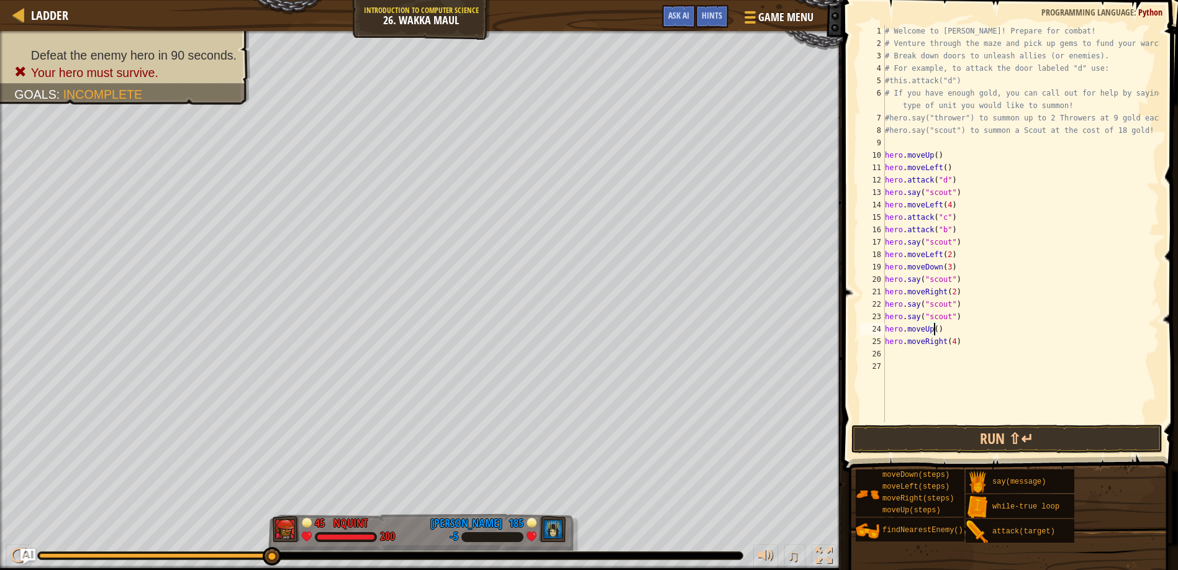
scroll to position [6, 0]
click at [926, 445] on button "Run ⇧↵" at bounding box center [1007, 439] width 311 height 29
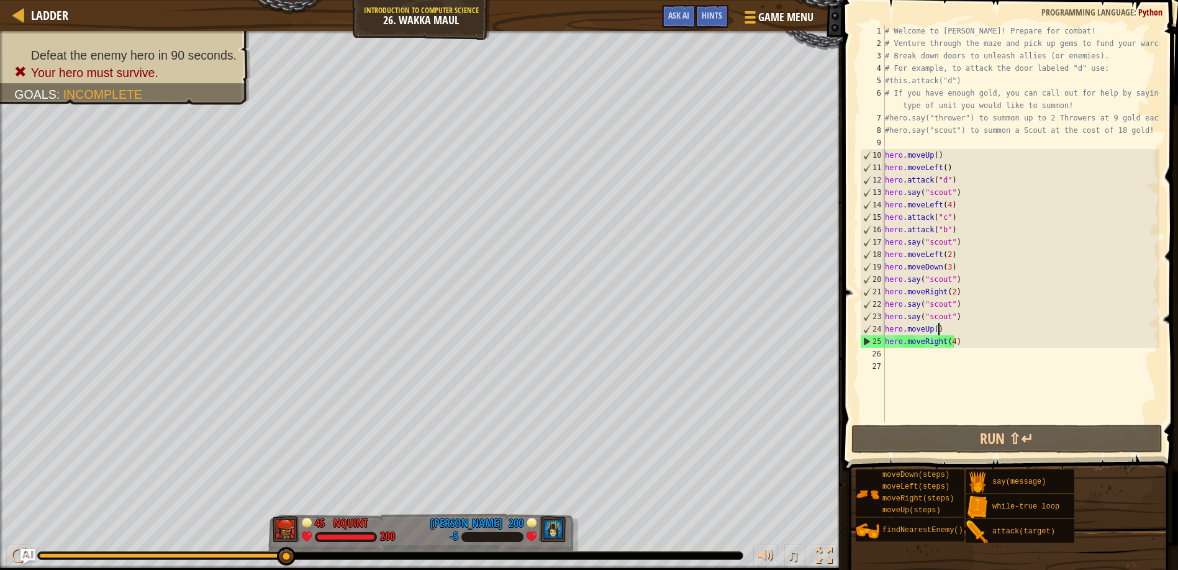
click at [886, 342] on div "# Welcome to [PERSON_NAME]! Prepare for combat! # Venture through the maze and …" at bounding box center [1021, 236] width 277 height 422
type textarea "hero.moveRight(4)"
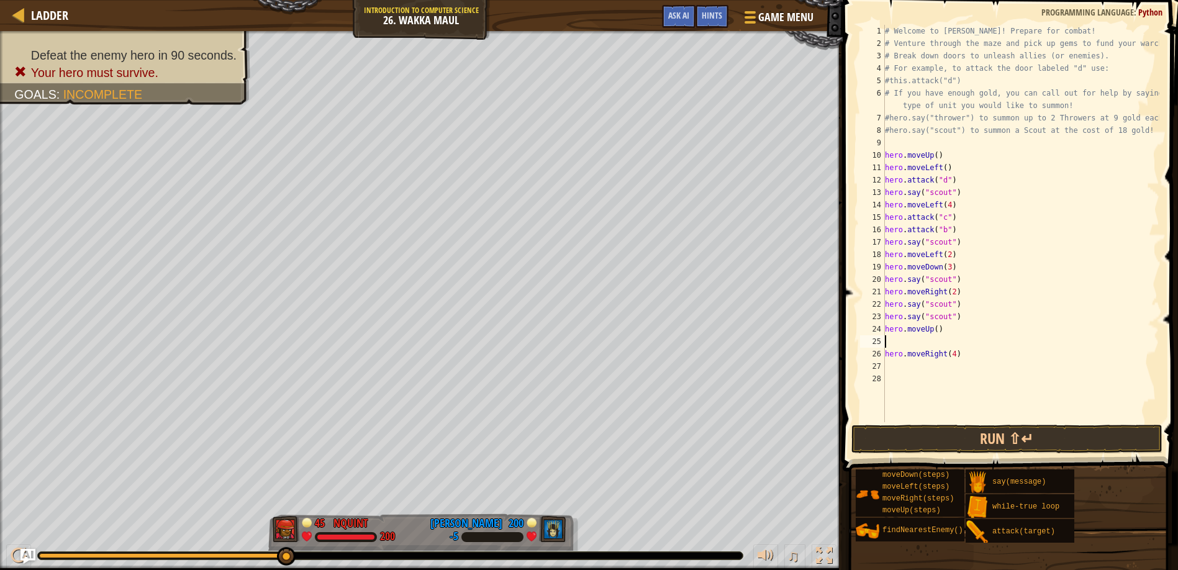
click at [906, 343] on div "# Welcome to [PERSON_NAME]! Prepare for combat! # Venture through the maze and …" at bounding box center [1021, 236] width 277 height 422
paste textarea "hero.say("scout")"
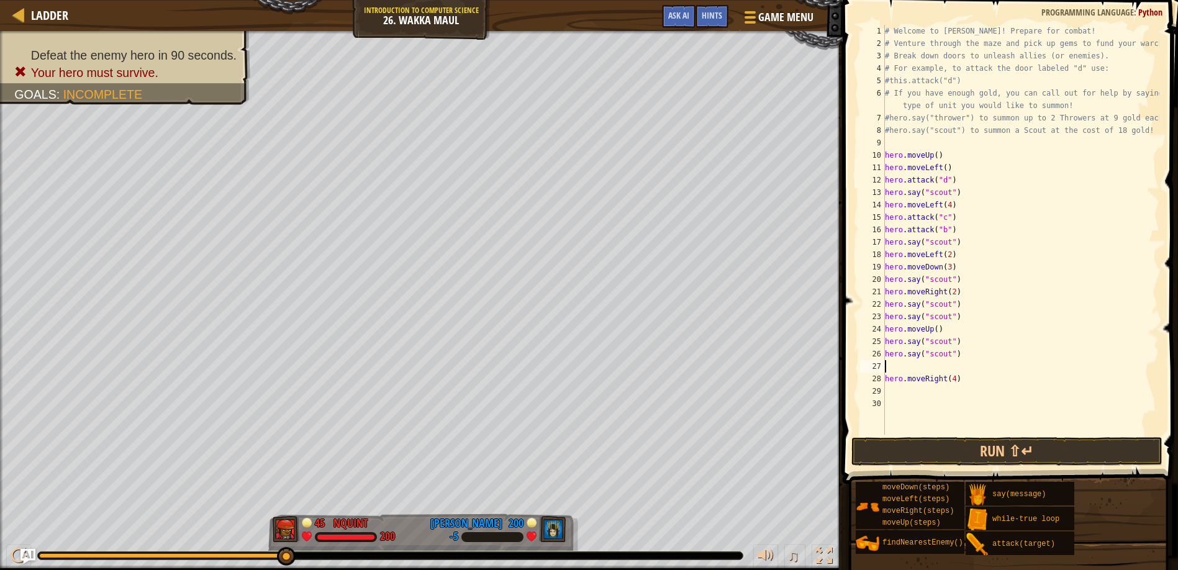
type textarea "hero.say("scout")"
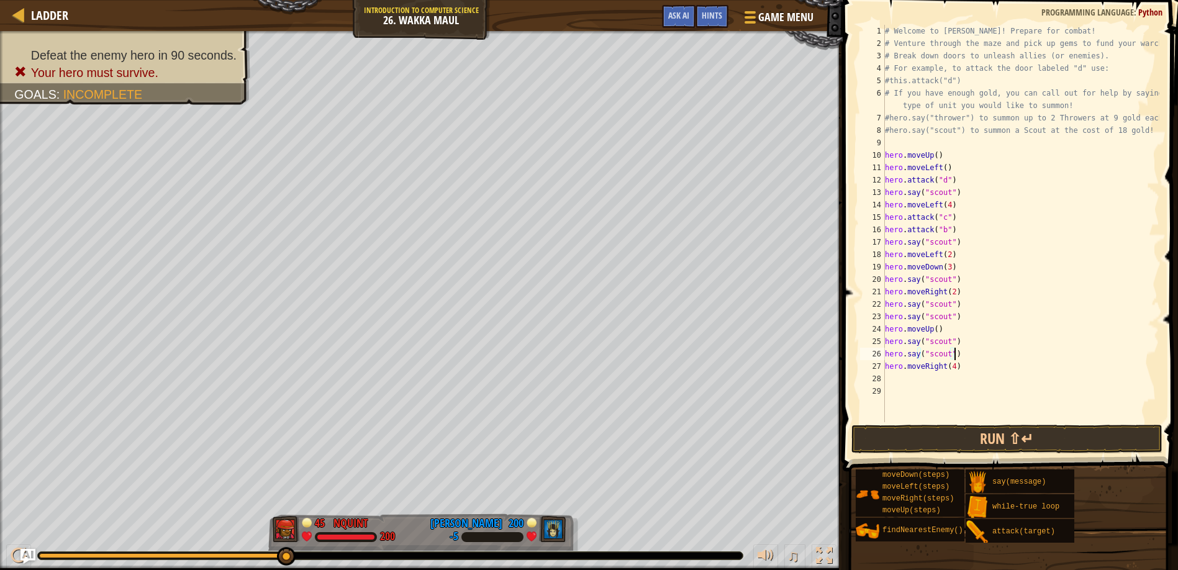
click at [922, 423] on span at bounding box center [1011, 218] width 345 height 508
click at [969, 440] on button "Run ⇧↵" at bounding box center [1007, 439] width 311 height 29
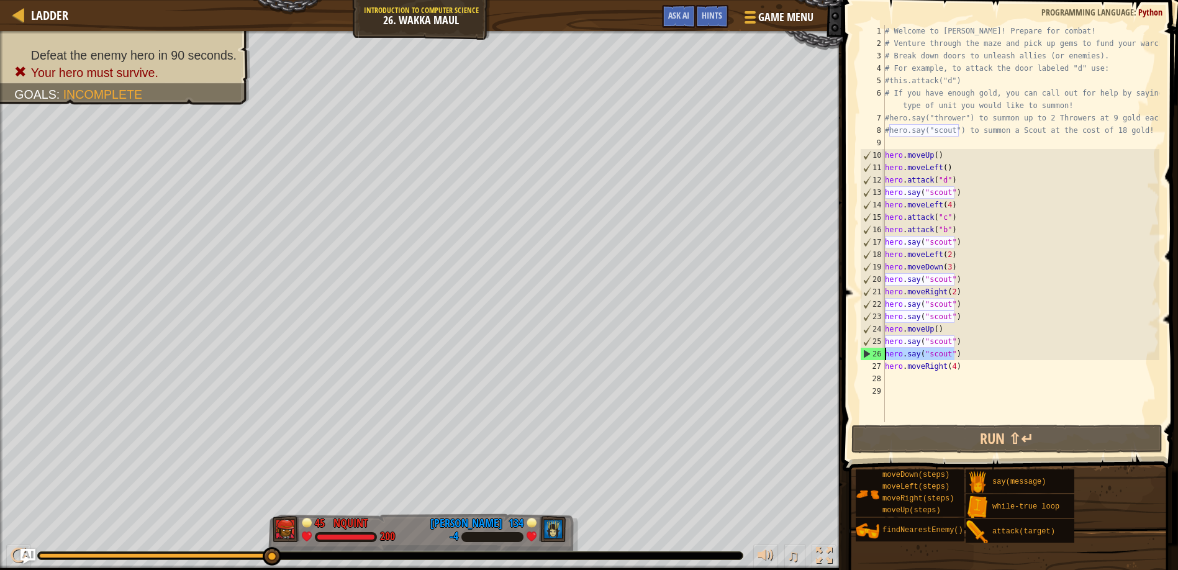
drag, startPoint x: 966, startPoint y: 356, endPoint x: 844, endPoint y: 359, distance: 122.4
click at [847, 359] on div "hero.say("scout") 1 2 3 4 5 6 7 8 9 10 11 12 13 14 15 16 17 18 19 20 21 22 23 2…" at bounding box center [1008, 260] width 339 height 508
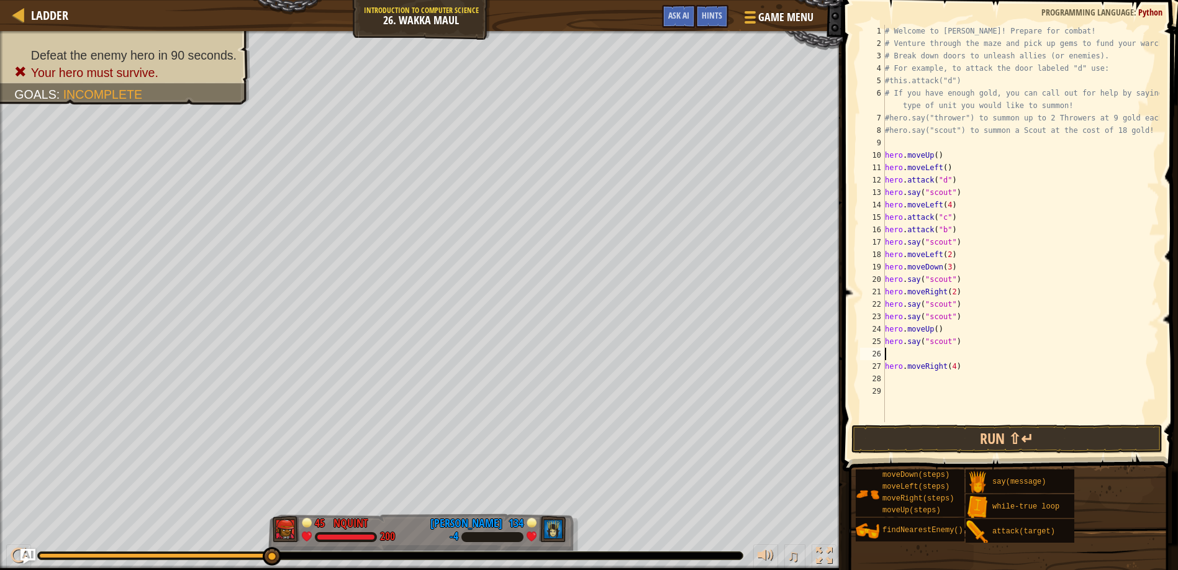
type textarea "hero.say("scout")"
click at [932, 432] on button "Run ⇧↵" at bounding box center [1007, 439] width 311 height 29
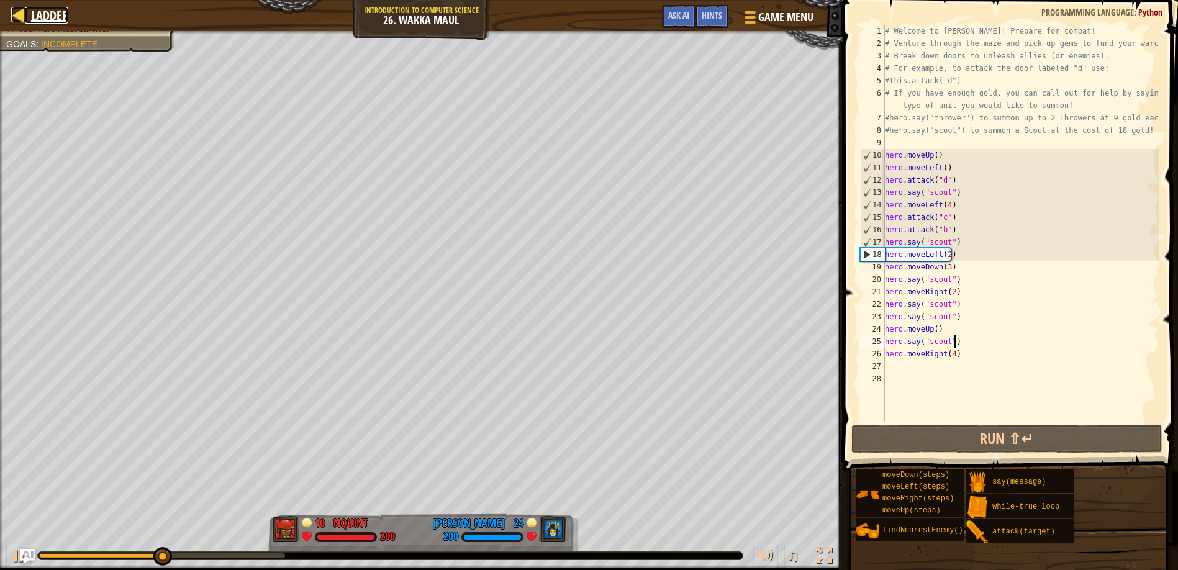
click at [37, 11] on span "Ladder" at bounding box center [49, 15] width 37 height 17
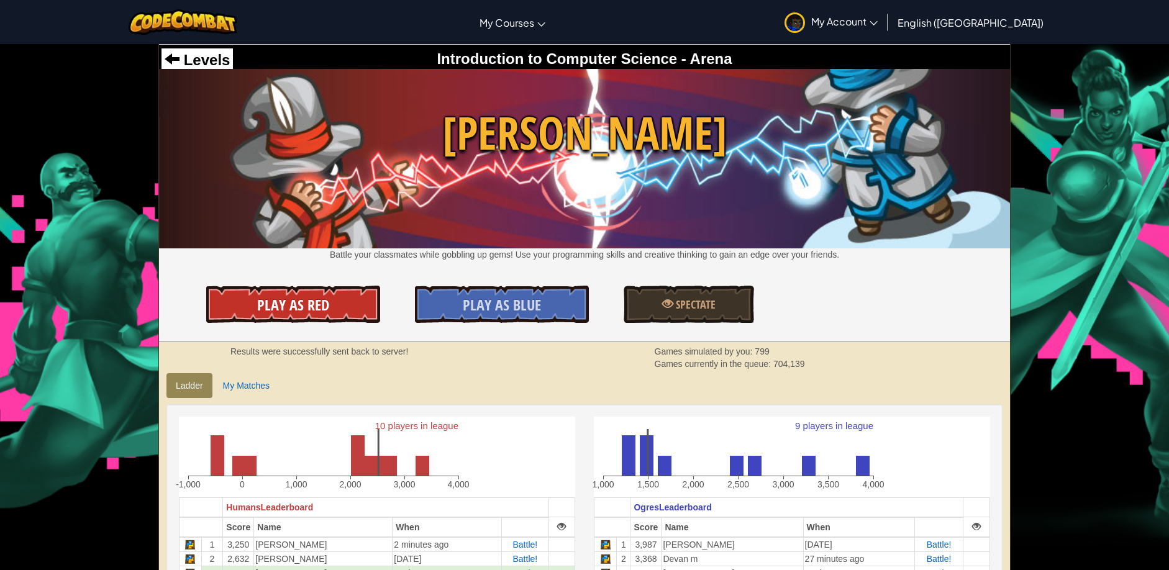
click at [322, 303] on span "Play As Red" at bounding box center [293, 305] width 72 height 20
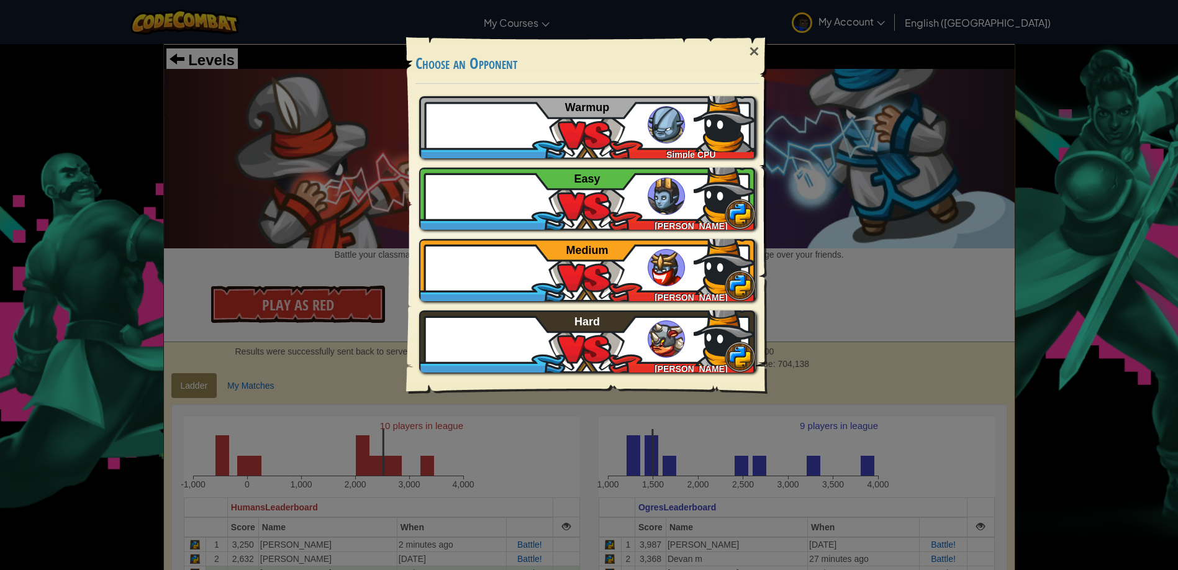
drag, startPoint x: 830, startPoint y: 135, endPoint x: 838, endPoint y: 143, distance: 11.0
click at [835, 142] on div "× Choose an Opponent Play Tutorial Recommended if you've never played before Sk…" at bounding box center [589, 285] width 1178 height 570
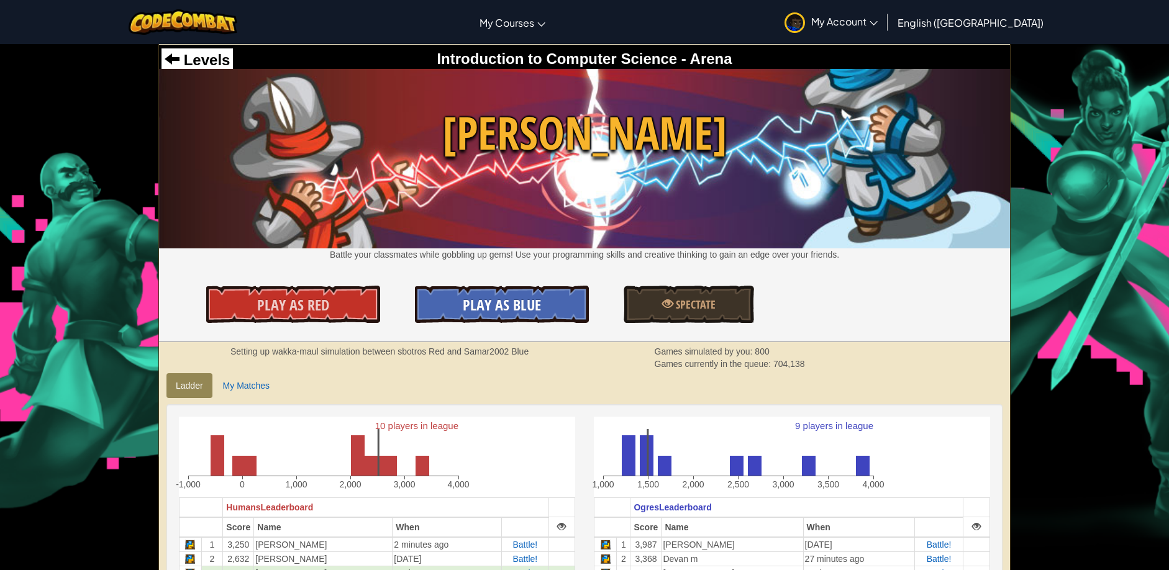
click at [502, 296] on span "Play As Blue" at bounding box center [502, 305] width 78 height 20
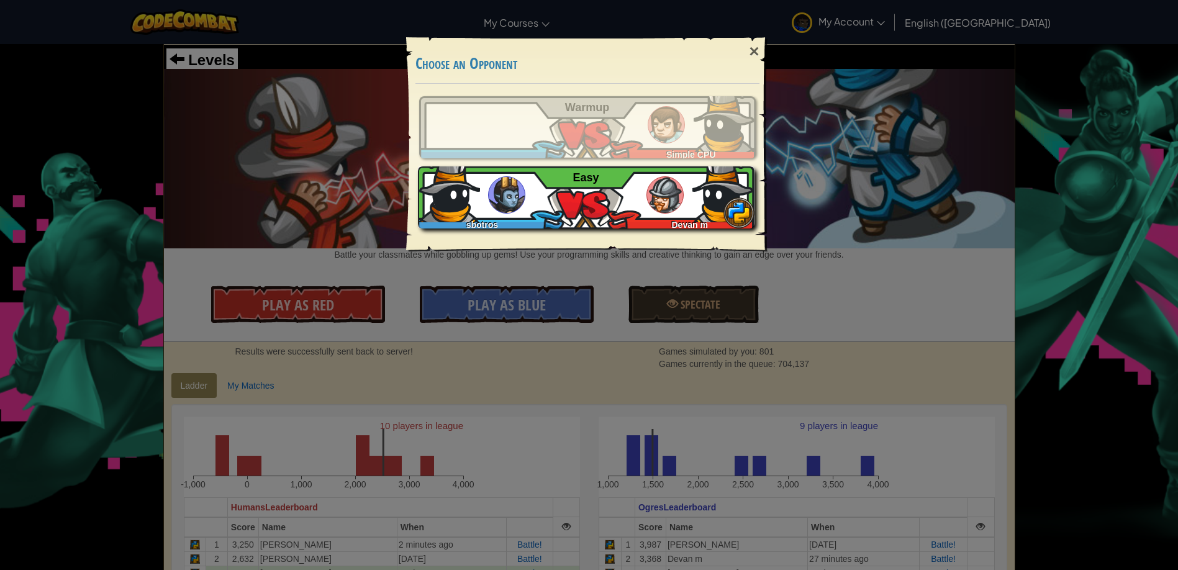
click at [654, 217] on div "Devan m" at bounding box center [687, 222] width 135 height 12
